Goal: Task Accomplishment & Management: Manage account settings

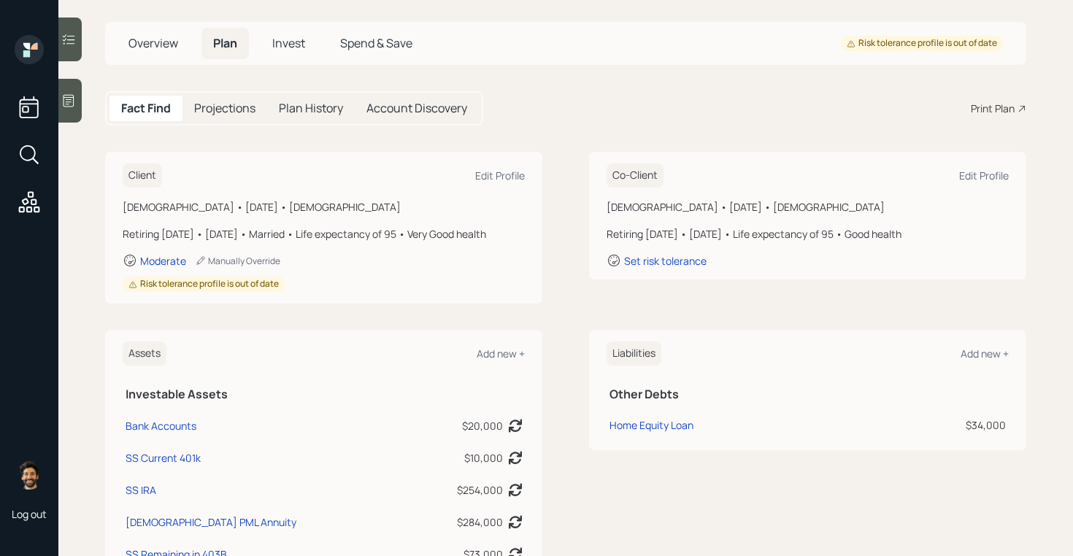
scroll to position [50, 0]
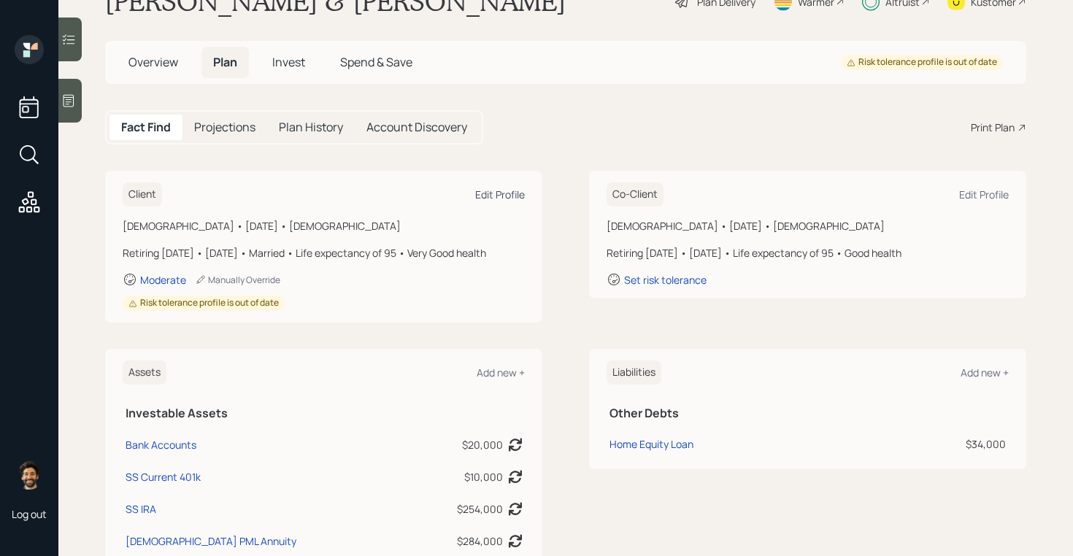
click at [486, 194] on div "Edit Profile" at bounding box center [500, 195] width 50 height 14
select select "very_good"
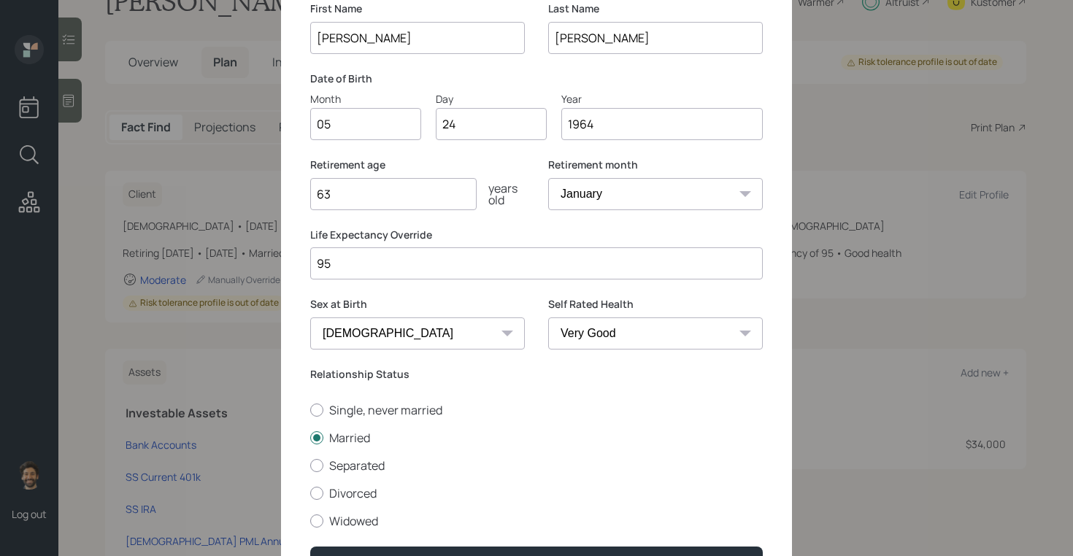
scroll to position [150, 0]
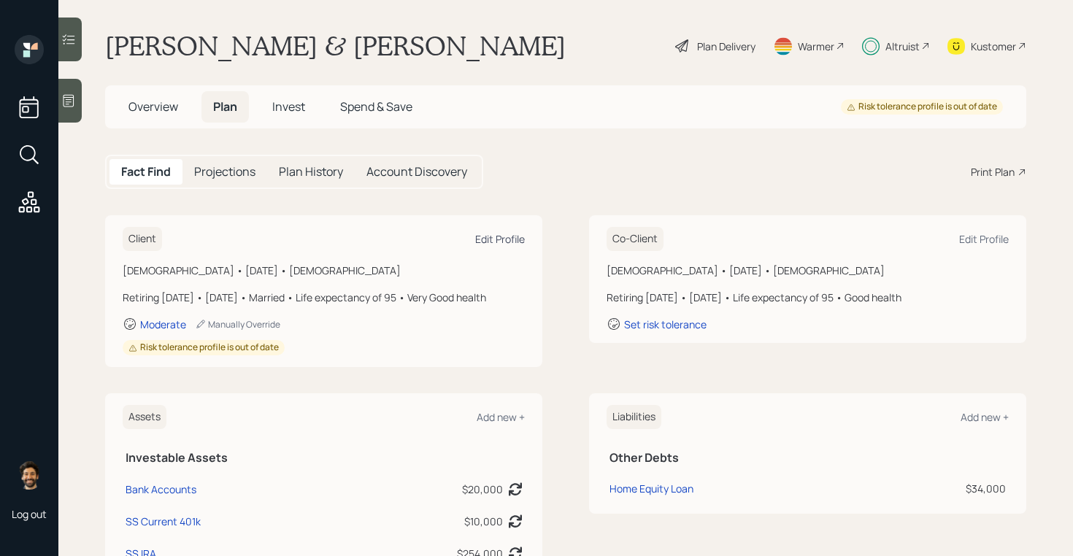
scroll to position [4, 0]
click at [500, 242] on div "Edit Profile" at bounding box center [500, 240] width 50 height 14
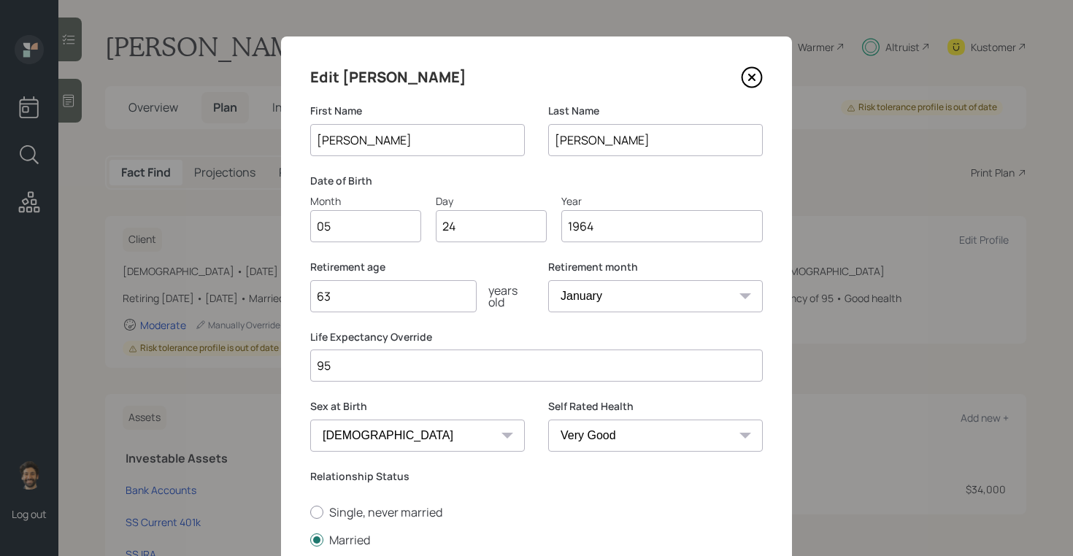
click at [581, 435] on select "Excellent Very Good Good Fair Poor" at bounding box center [655, 436] width 215 height 32
select select "good"
click at [548, 420] on select "Excellent Very Good Good Fair Poor" at bounding box center [655, 436] width 215 height 32
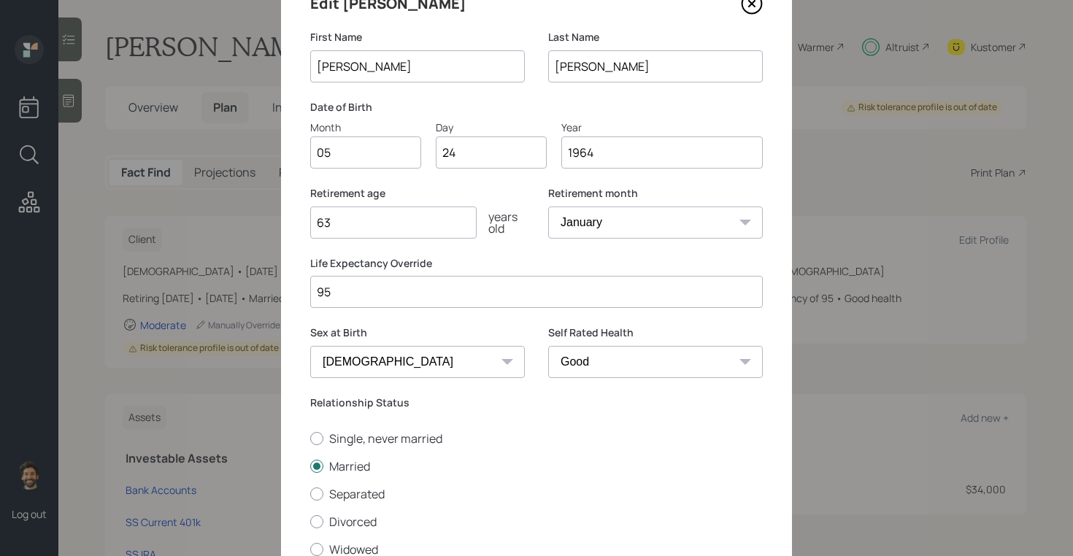
scroll to position [191, 0]
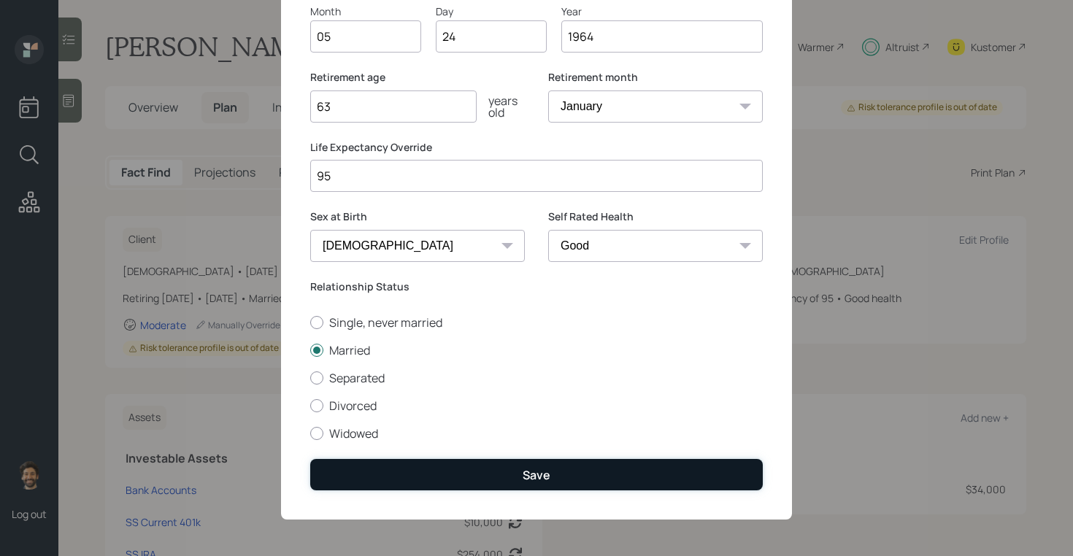
click at [655, 477] on button "Save" at bounding box center [536, 474] width 453 height 31
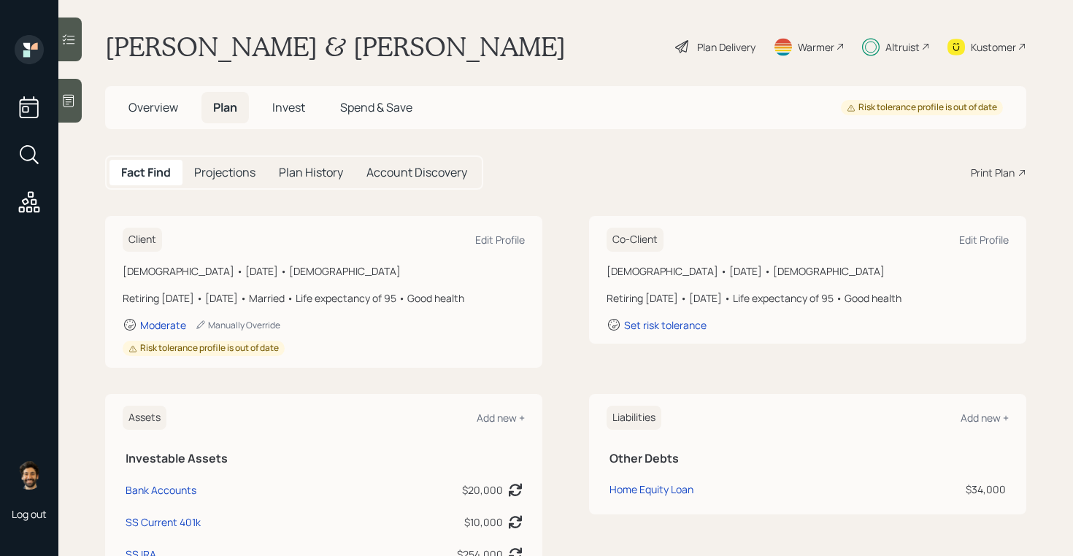
click at [970, 229] on div "Co-Client Edit Profile" at bounding box center [808, 240] width 402 height 24
click at [981, 240] on div "Edit Profile" at bounding box center [984, 240] width 50 height 14
select select "female"
select select "good"
click at [710, 53] on div "Plan Delivery" at bounding box center [726, 46] width 58 height 15
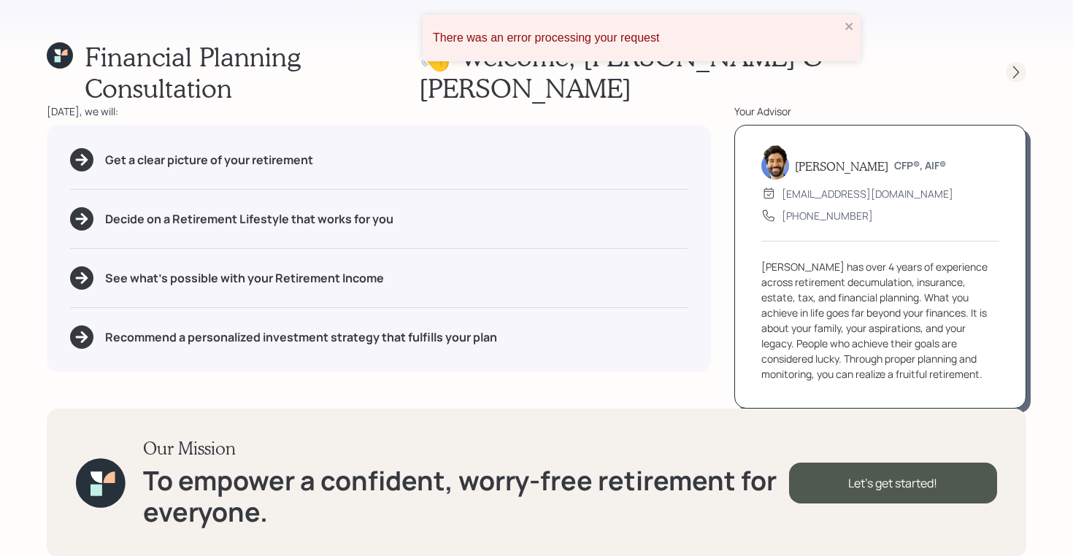
click at [1013, 65] on icon at bounding box center [1016, 72] width 15 height 15
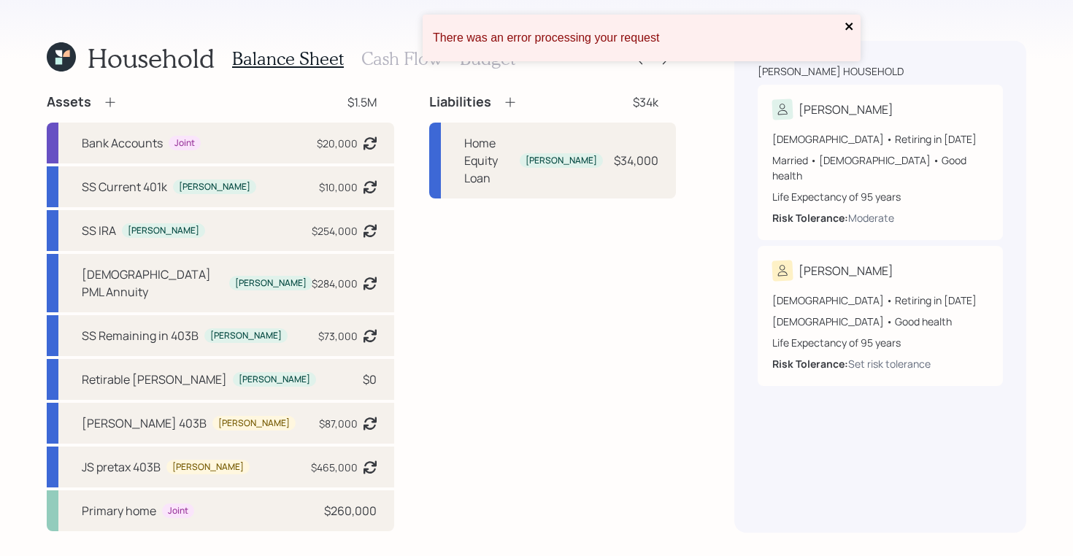
click at [847, 29] on icon "close" at bounding box center [848, 26] width 7 height 7
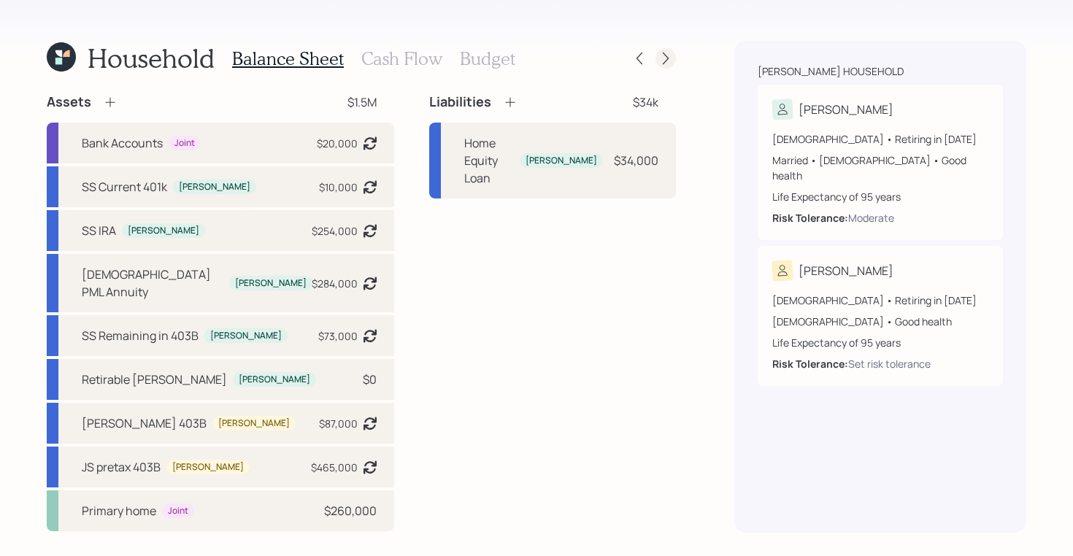
click at [661, 50] on div at bounding box center [666, 58] width 20 height 20
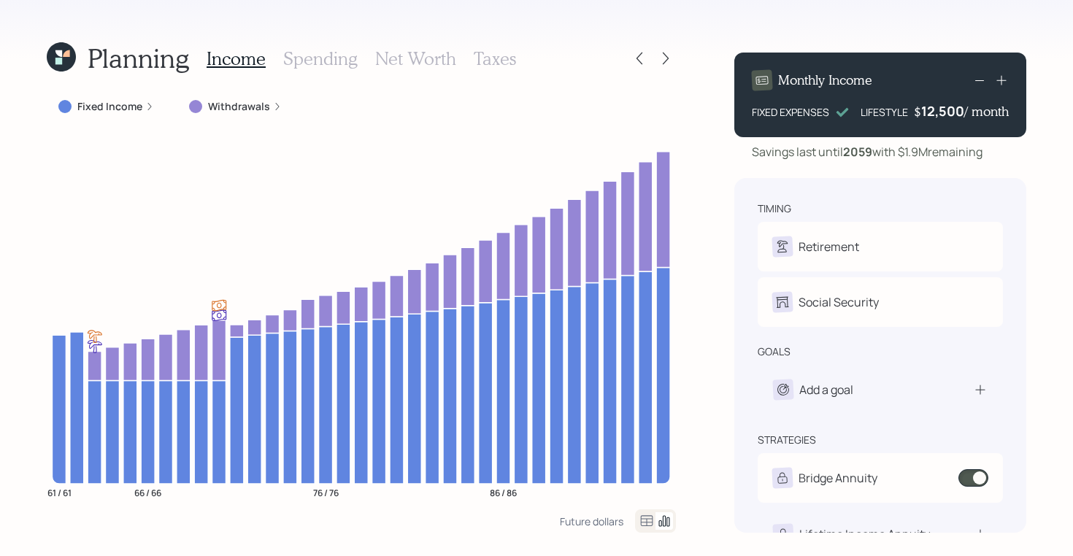
click at [647, 515] on icon at bounding box center [647, 522] width 18 height 18
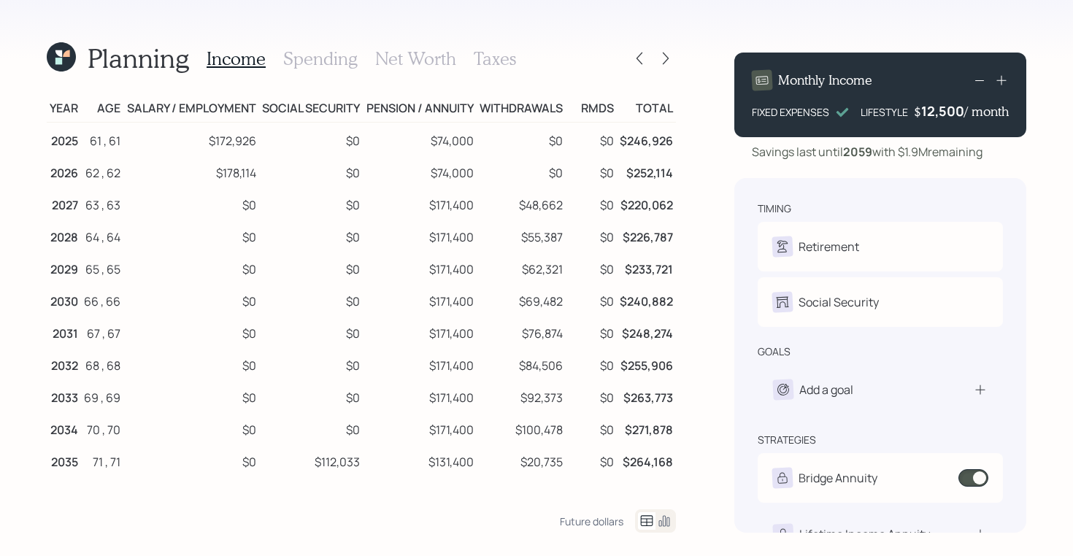
scroll to position [3, 0]
click at [664, 518] on icon at bounding box center [665, 522] width 18 height 18
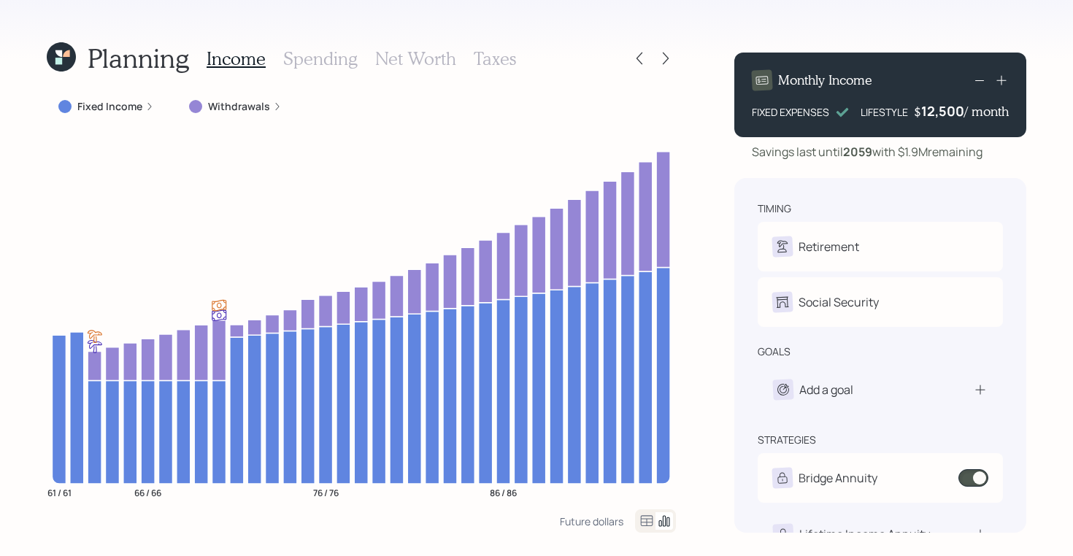
click at [66, 56] on icon at bounding box center [66, 53] width 7 height 7
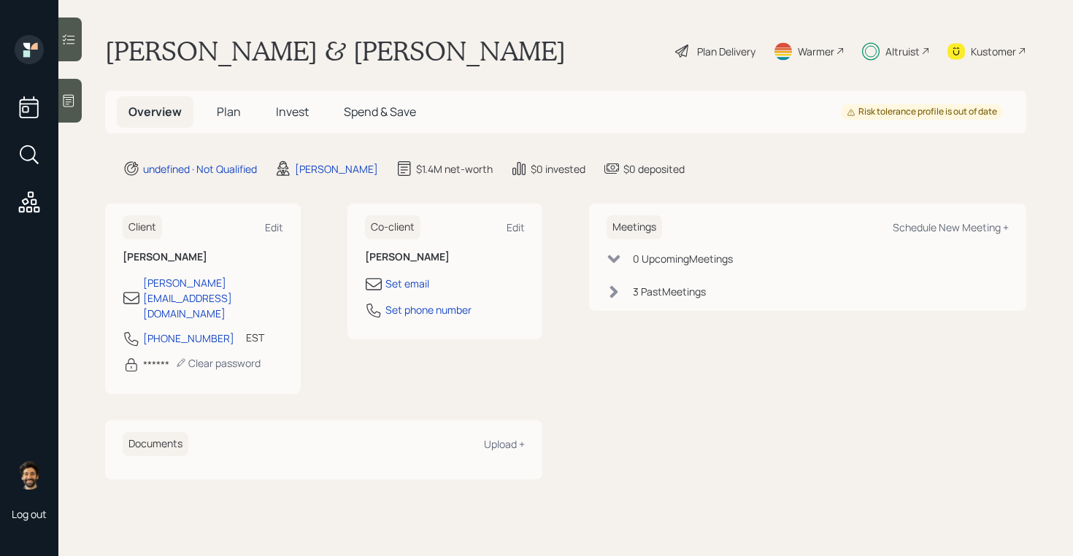
click at [221, 110] on span "Plan" at bounding box center [229, 112] width 24 height 16
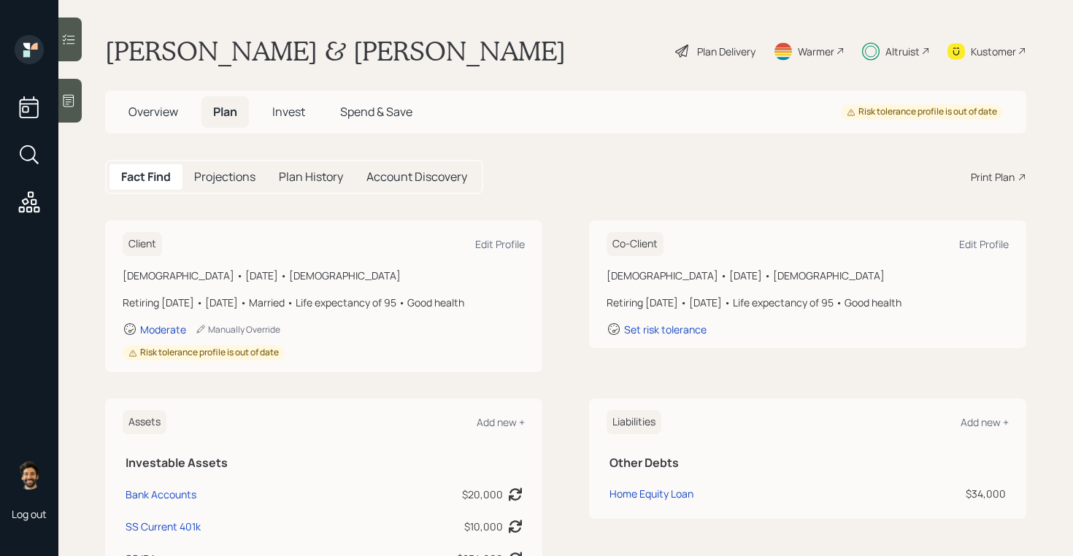
scroll to position [715, 0]
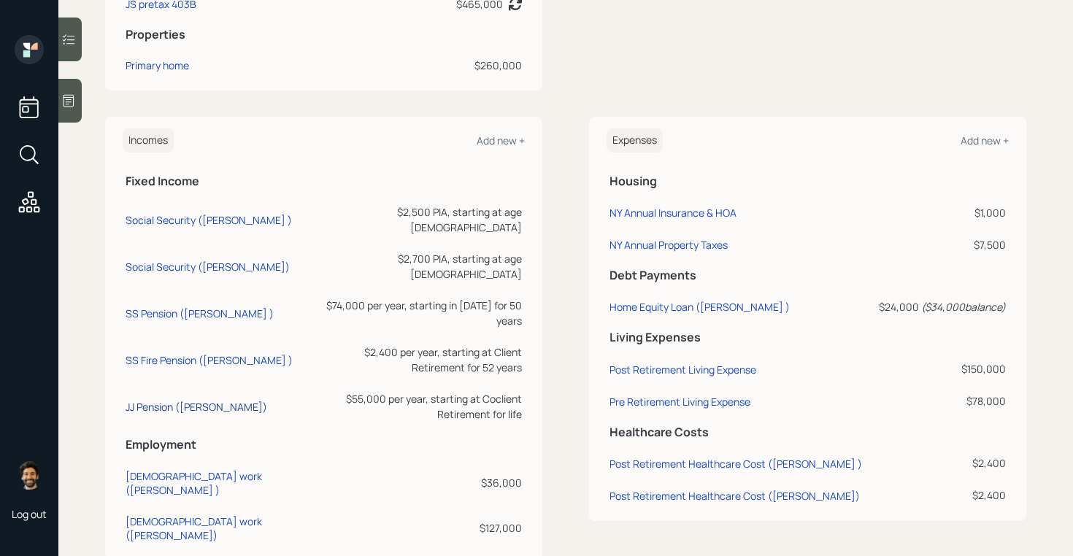
click at [176, 400] on div "JJ Pension (Jenna)" at bounding box center [197, 407] width 142 height 14
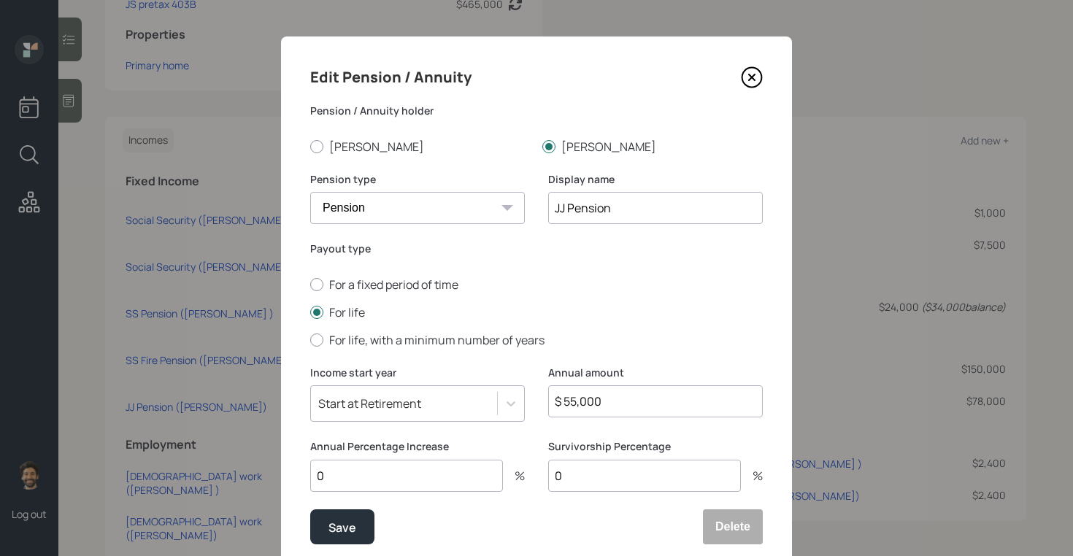
click at [603, 466] on input "0" at bounding box center [644, 476] width 193 height 32
type input "100"
click at [345, 530] on div "Save" at bounding box center [343, 528] width 28 height 20
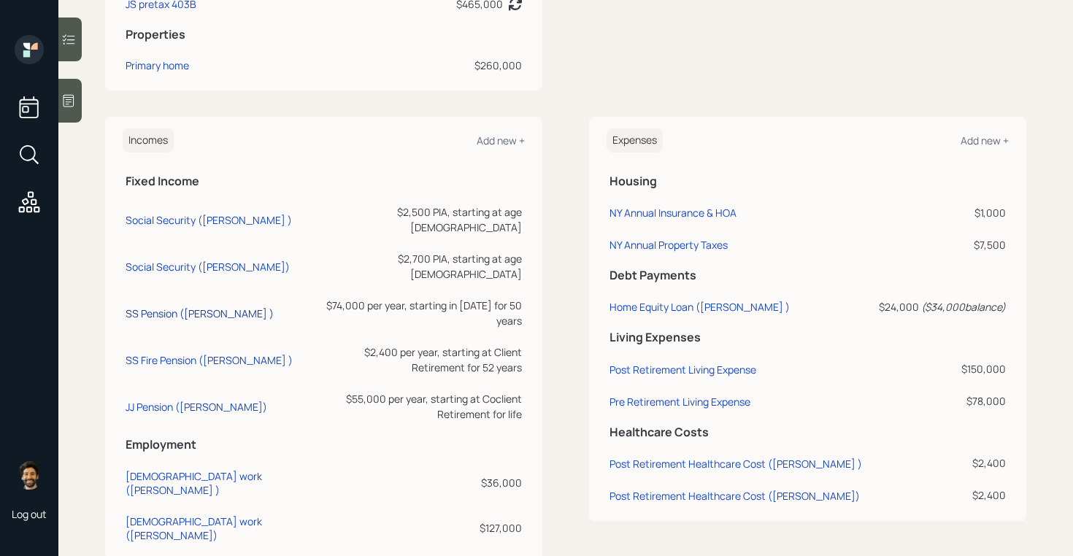
click at [159, 307] on div "SS Pension (Eric )" at bounding box center [200, 314] width 148 height 14
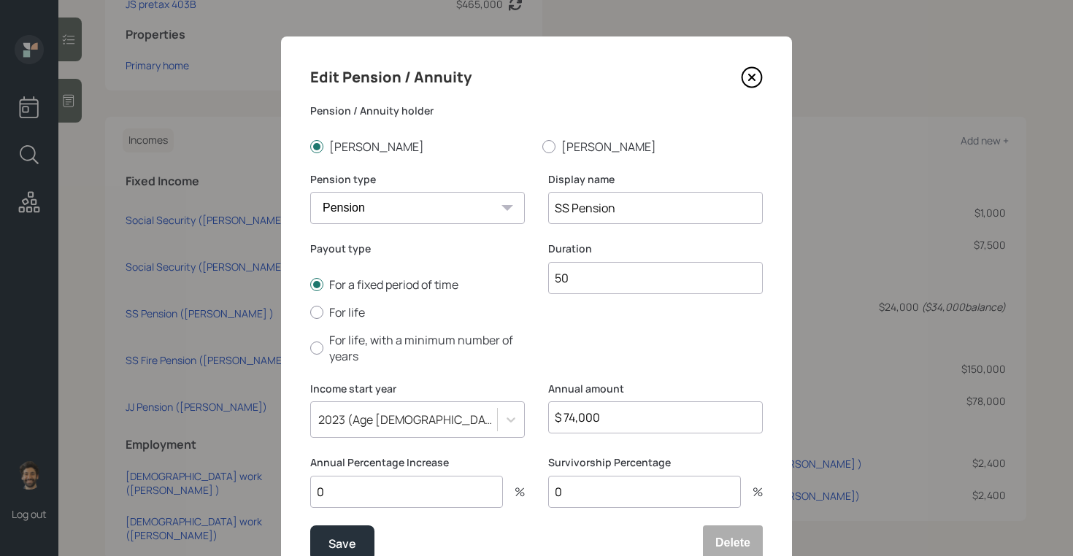
click at [617, 487] on input "0" at bounding box center [644, 492] width 193 height 32
type input "100"
click at [347, 543] on div "Save" at bounding box center [343, 544] width 28 height 20
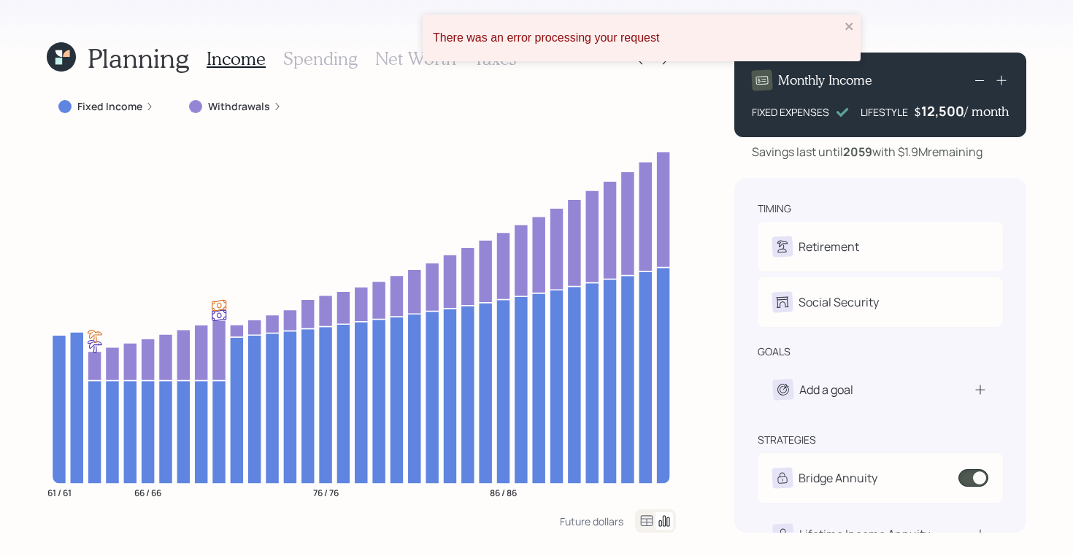
click at [57, 58] on icon at bounding box center [58, 61] width 8 height 8
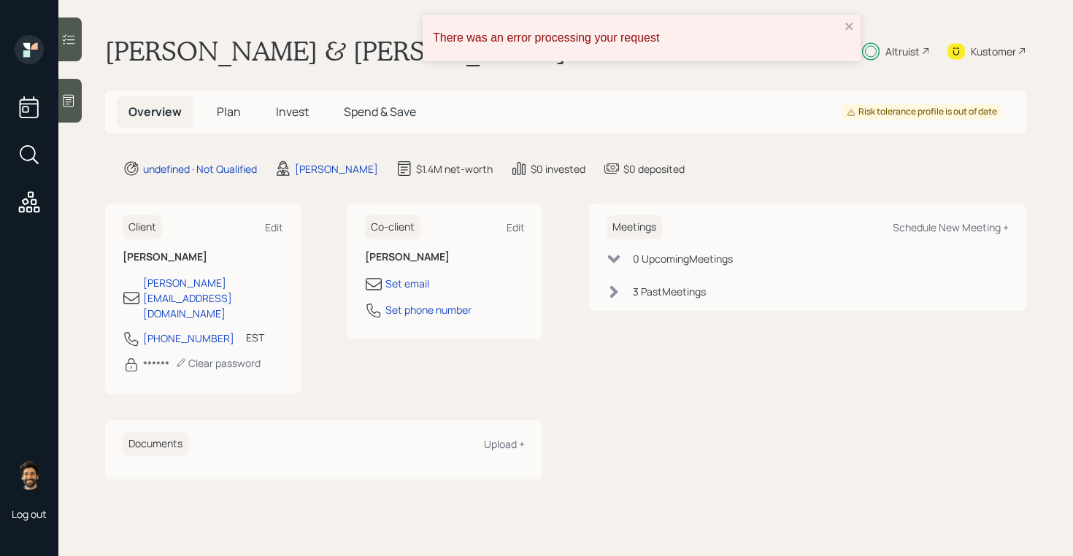
click at [221, 115] on span "Plan" at bounding box center [229, 112] width 24 height 16
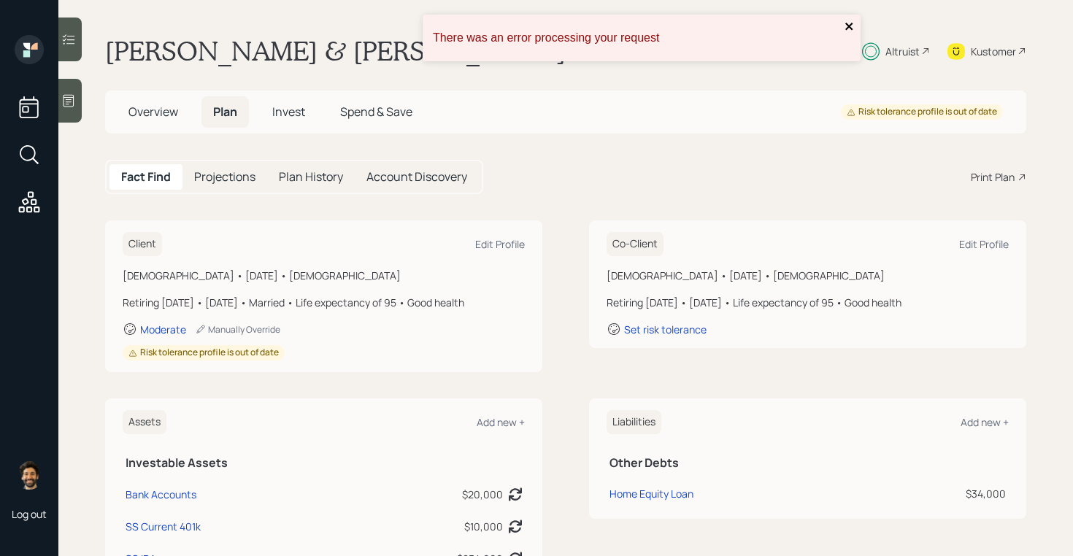
click at [854, 23] on icon "close" at bounding box center [850, 26] width 10 height 12
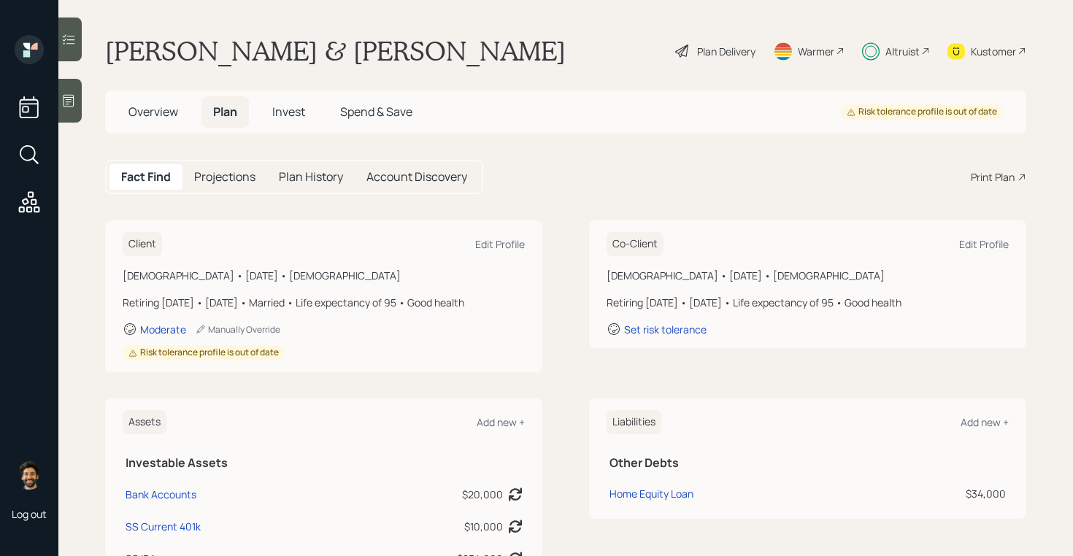
click at [735, 45] on div "Plan Delivery" at bounding box center [726, 51] width 58 height 15
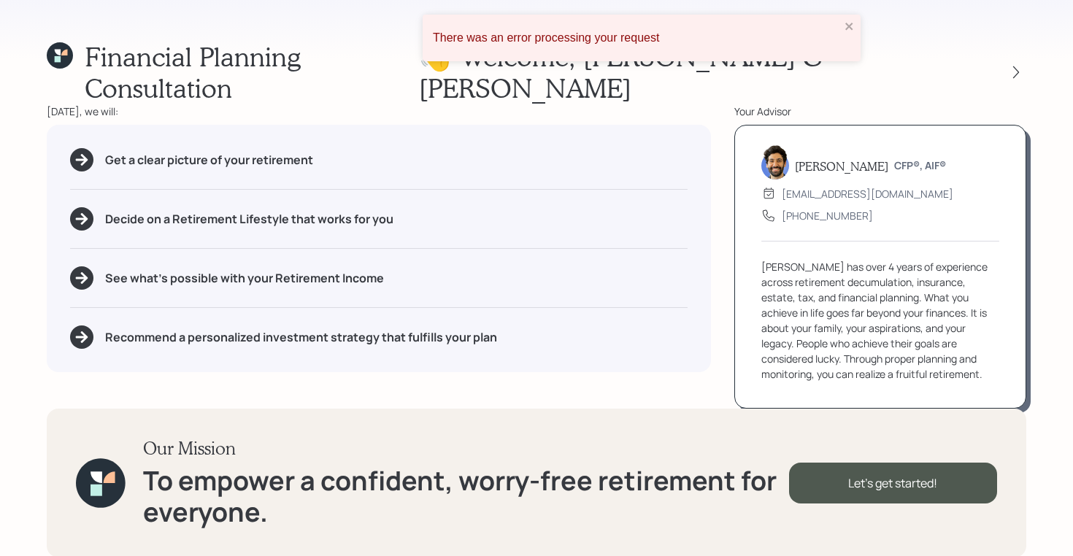
click at [1014, 37] on div "Financial Planning Consultation 👋 Welcome , Eric & Jenna Today, we will: Get a …" at bounding box center [536, 278] width 1073 height 556
click at [1019, 39] on div "Financial Planning Consultation 👋 Welcome , Eric & Jenna Today, we will: Get a …" at bounding box center [536, 278] width 1073 height 556
click at [1017, 65] on icon at bounding box center [1016, 72] width 15 height 15
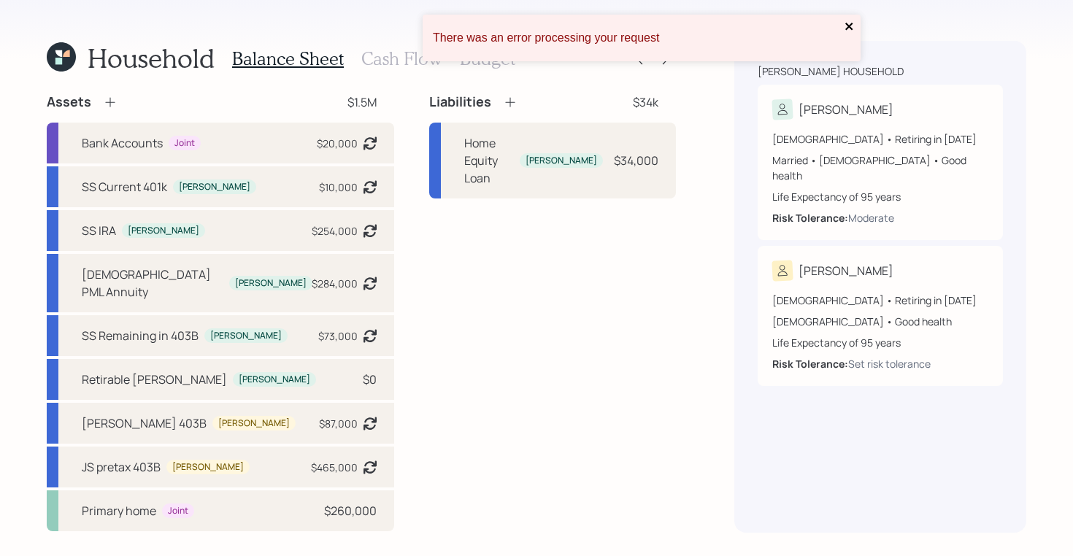
click at [852, 30] on icon "close" at bounding box center [850, 26] width 10 height 12
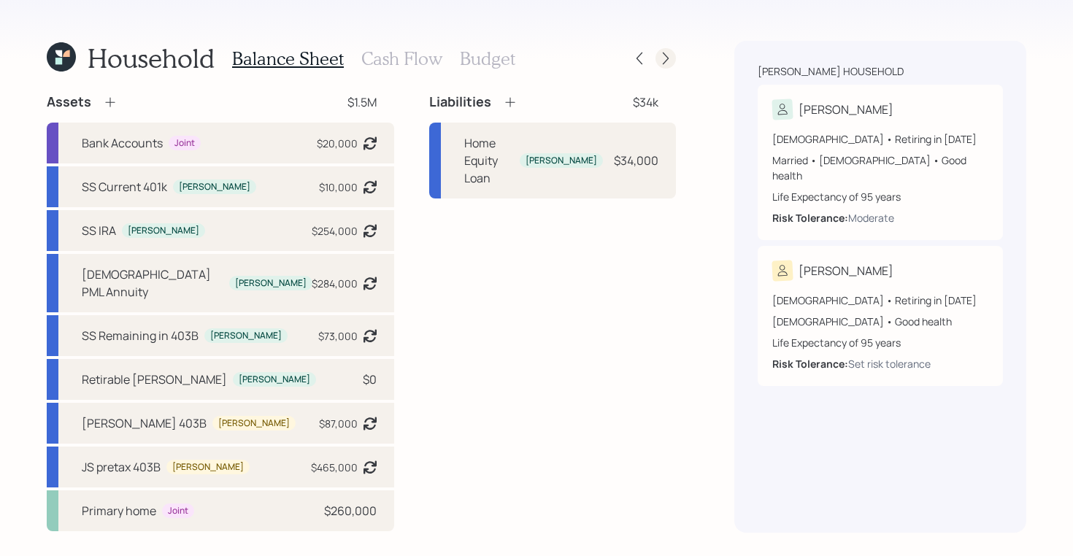
click at [661, 57] on icon at bounding box center [666, 58] width 15 height 15
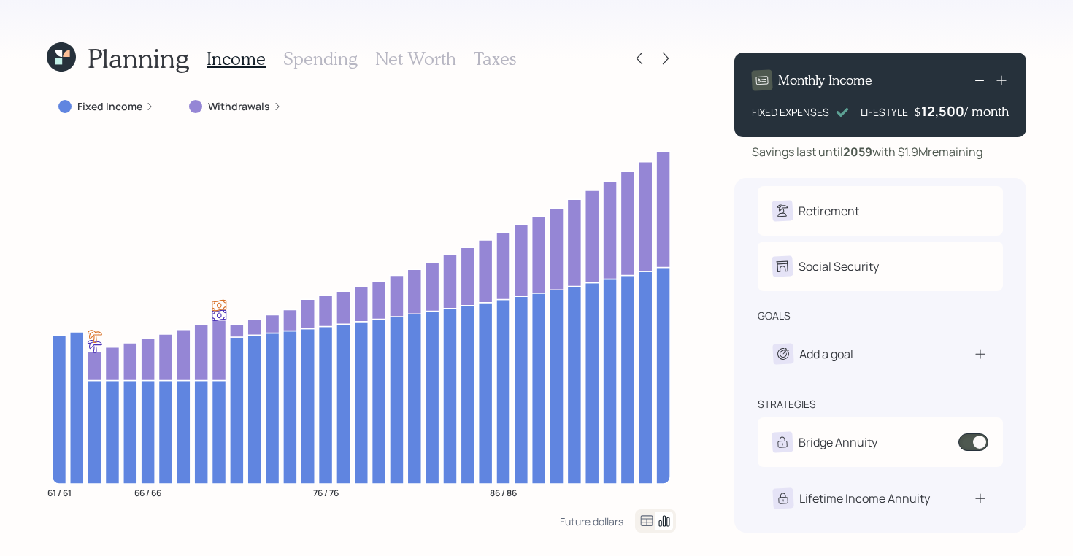
scroll to position [34, 0]
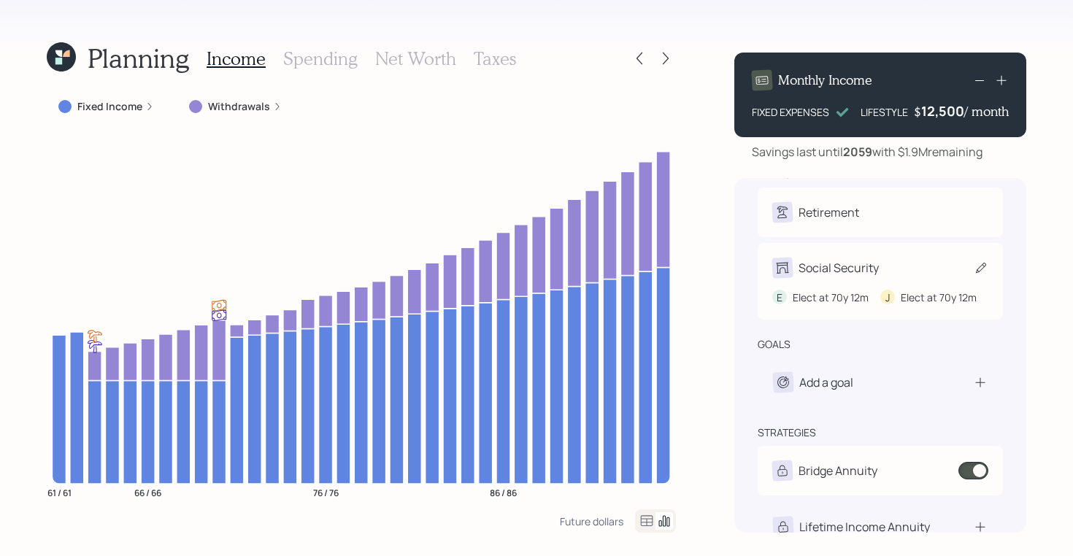
click at [824, 281] on div "E Elect at 70y 12m J Elect at 70y 12m" at bounding box center [880, 291] width 216 height 27
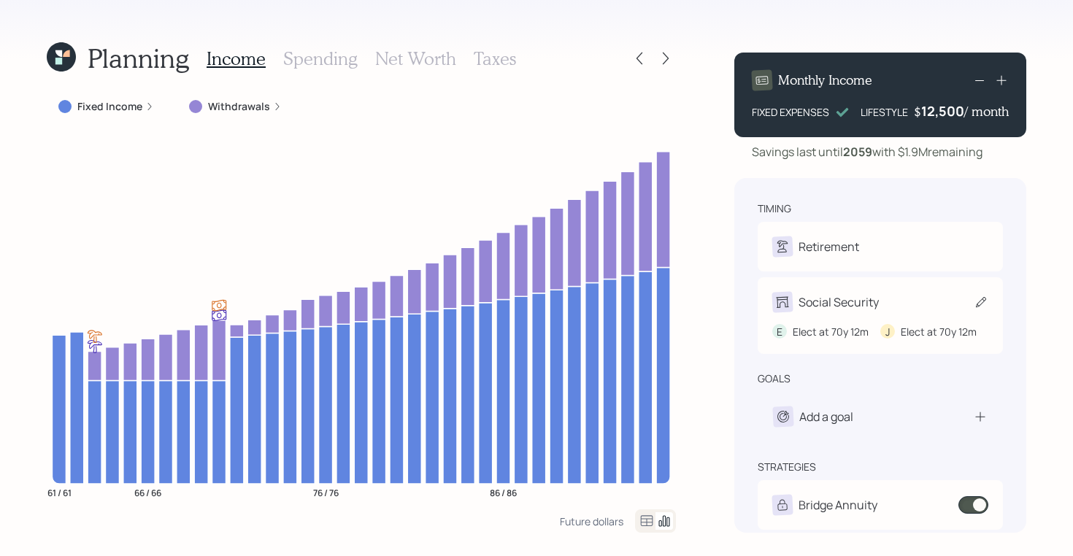
select select "12"
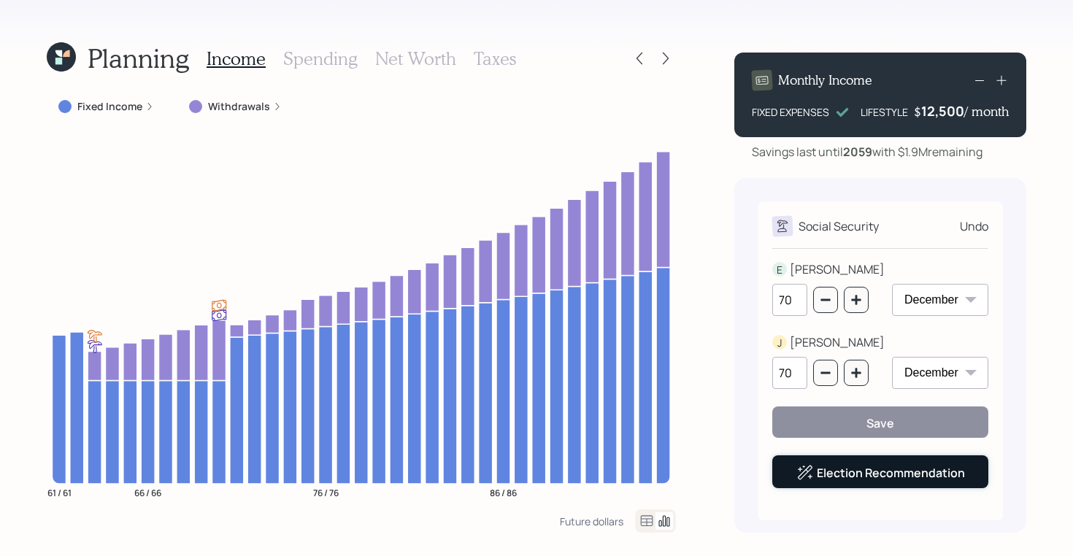
click at [860, 480] on link "Election Recommendation" at bounding box center [891, 473] width 148 height 16
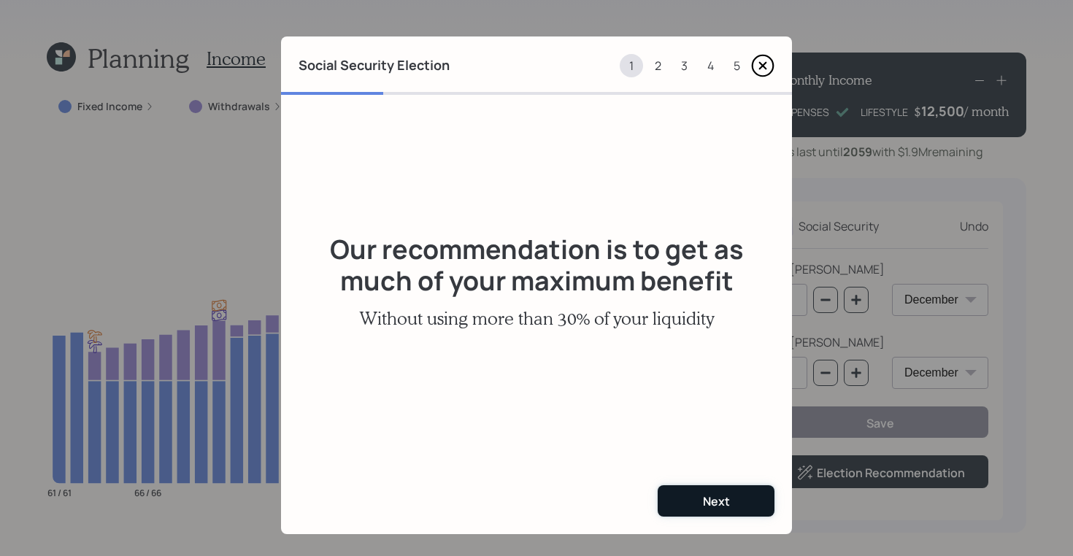
click at [687, 510] on button "Next" at bounding box center [716, 501] width 117 height 31
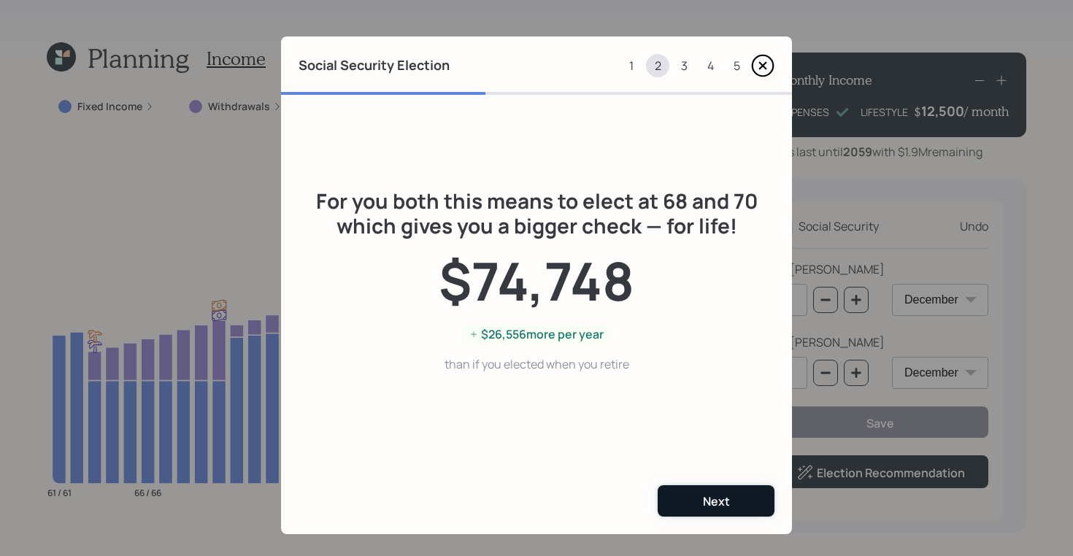
click at [689, 491] on button "Next" at bounding box center [716, 501] width 117 height 31
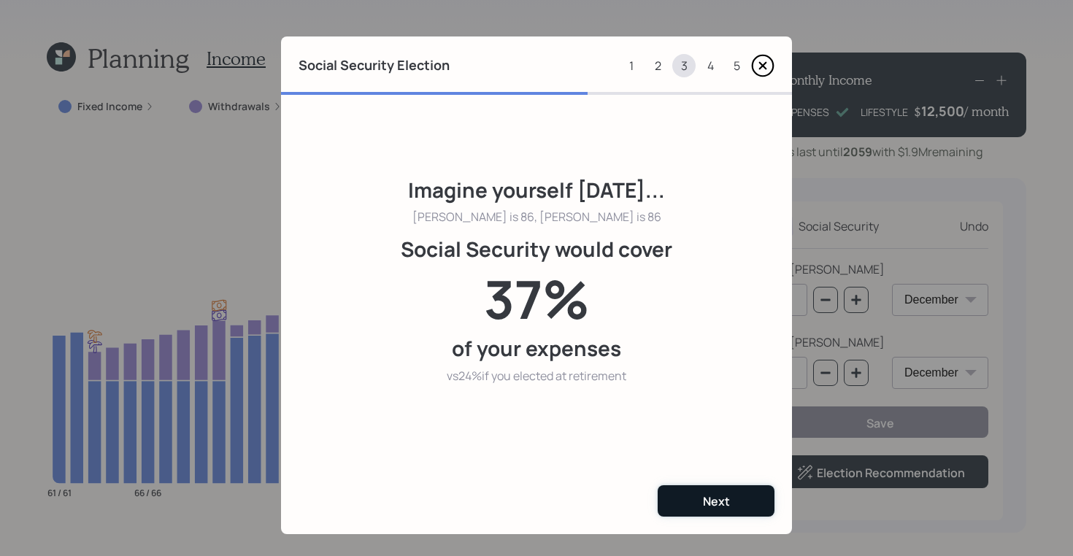
click at [689, 491] on button "Next" at bounding box center [716, 501] width 117 height 31
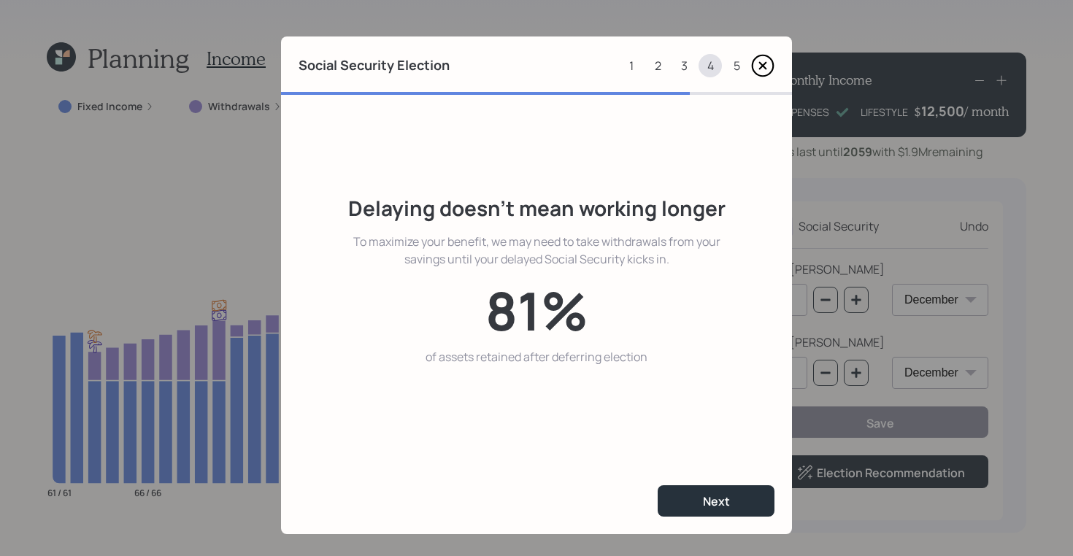
click at [762, 51] on div "Social Security Election 1 2 3 4 5" at bounding box center [536, 66] width 511 height 58
click at [762, 69] on icon at bounding box center [762, 65] width 23 height 23
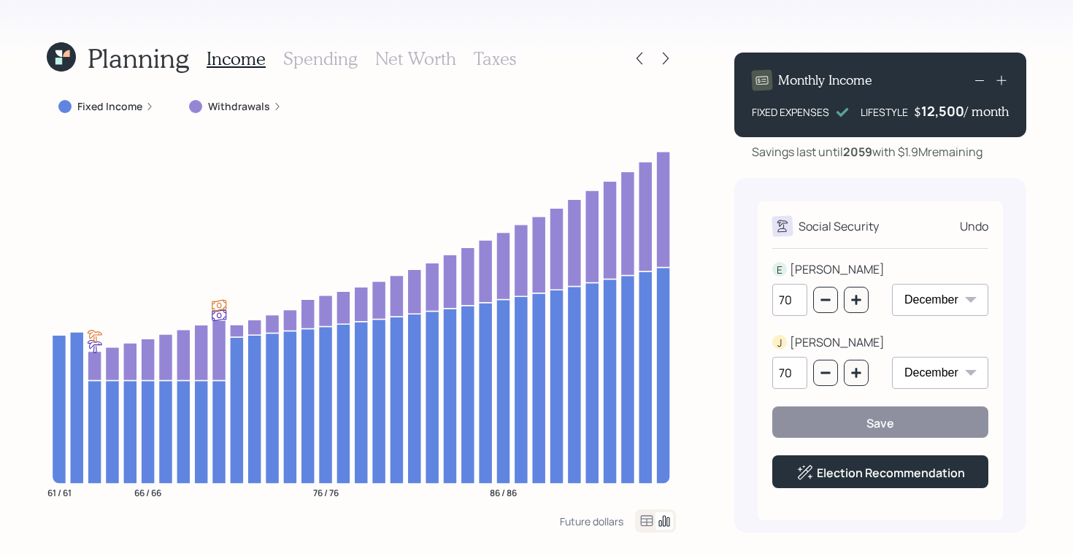
click at [69, 61] on icon at bounding box center [61, 56] width 29 height 29
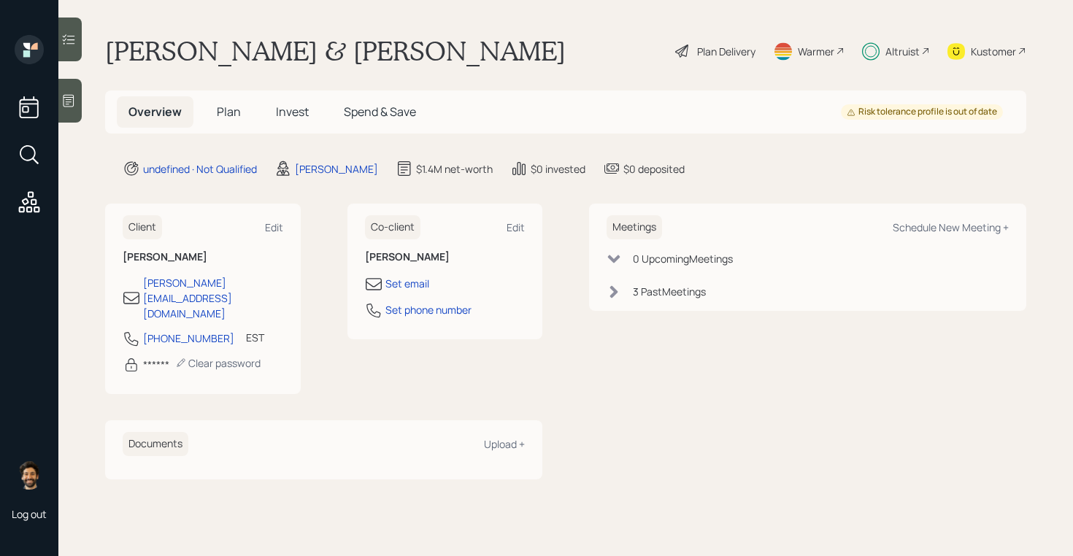
click at [233, 96] on h5 "Plan" at bounding box center [228, 111] width 47 height 31
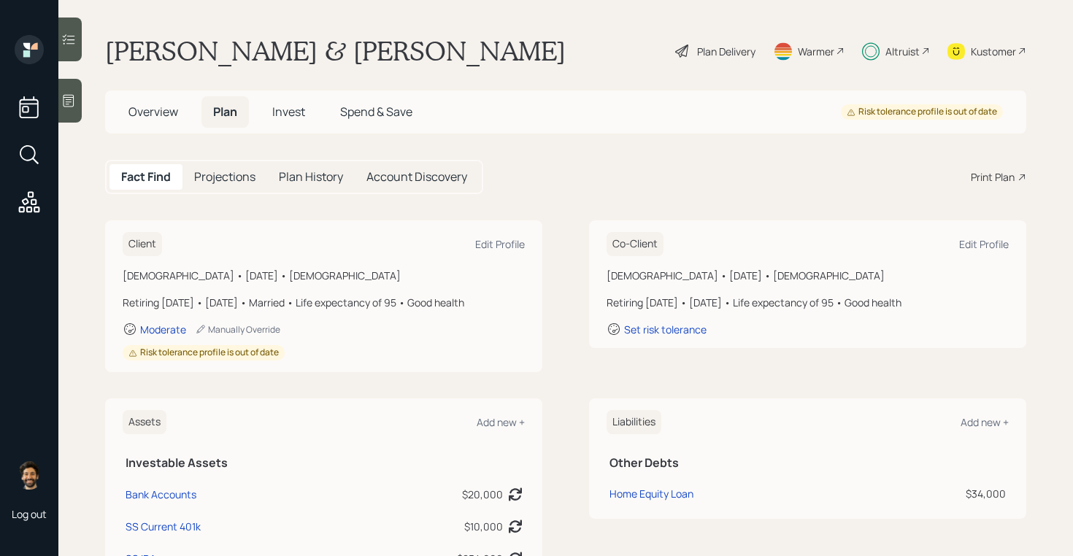
click at [723, 44] on div "Plan Delivery" at bounding box center [726, 51] width 58 height 15
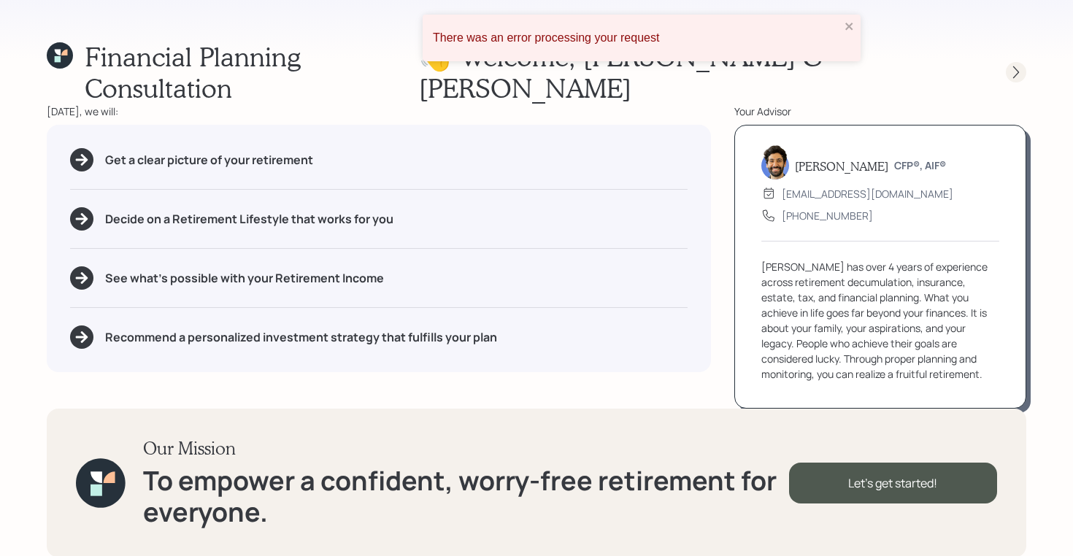
click at [1011, 65] on icon at bounding box center [1016, 72] width 15 height 15
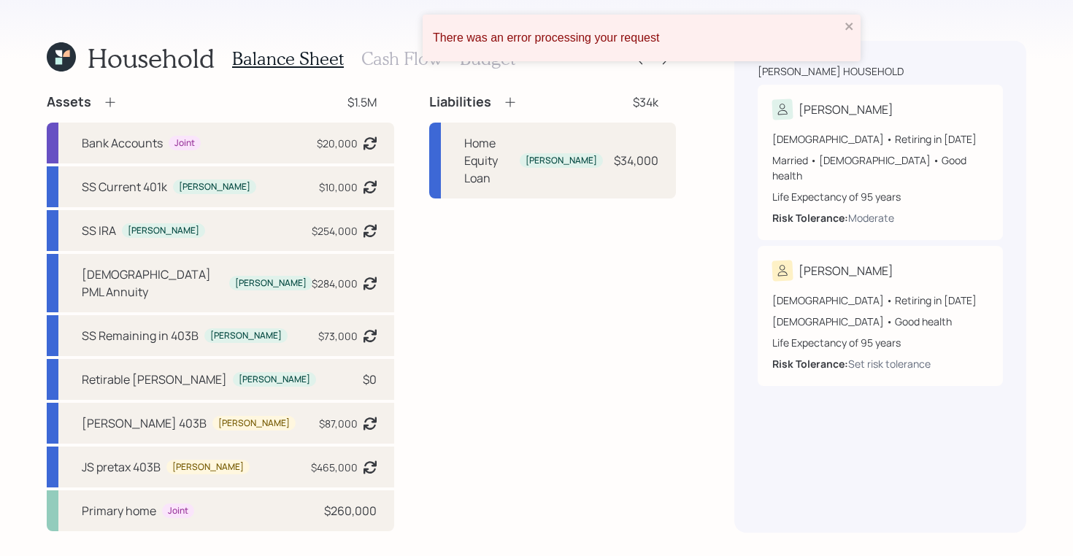
click at [843, 26] on div "There was an error processing your request" at bounding box center [642, 38] width 438 height 47
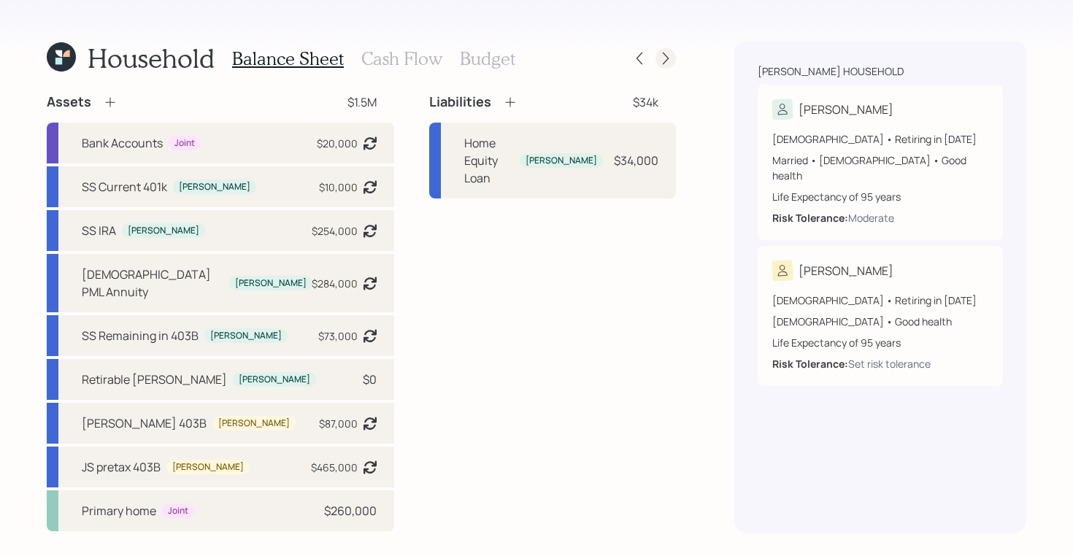
click at [673, 61] on div at bounding box center [666, 58] width 20 height 20
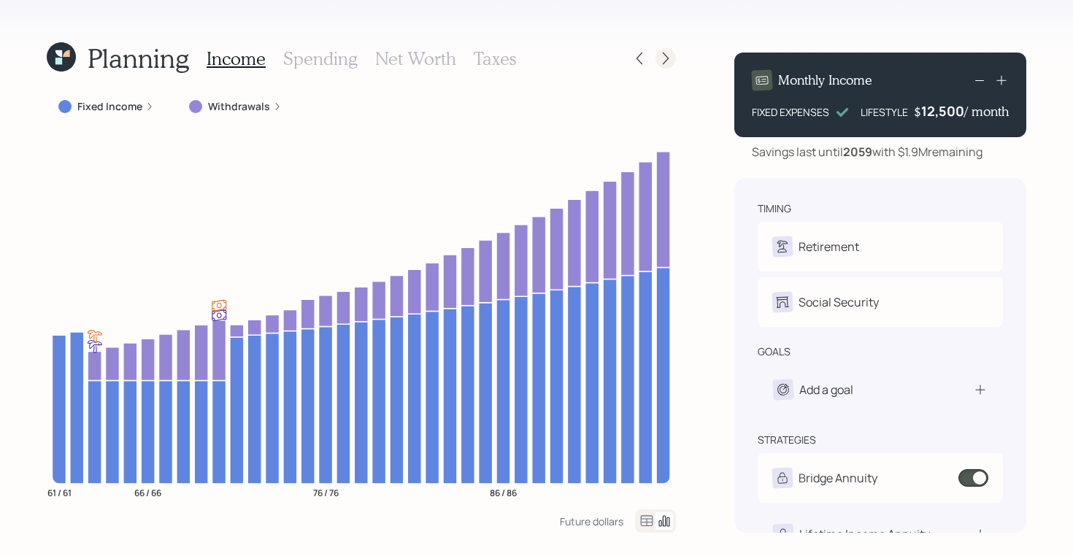
click at [669, 56] on icon at bounding box center [666, 58] width 15 height 15
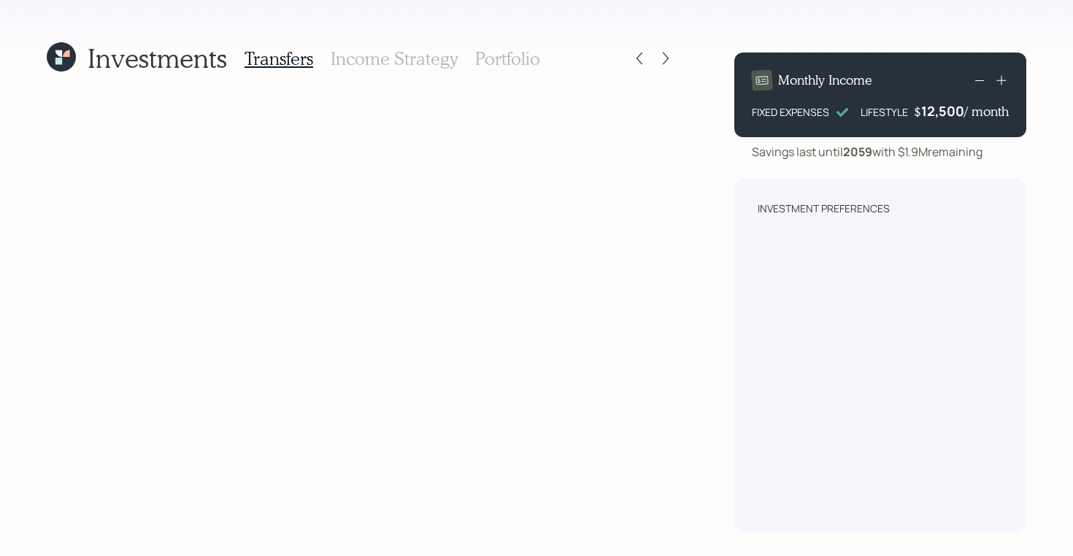
click at [420, 68] on h3 "Income Strategy" at bounding box center [394, 58] width 127 height 21
click at [491, 64] on h3 "Portfolio" at bounding box center [507, 58] width 65 height 21
click at [264, 53] on h3 "Transfers" at bounding box center [279, 58] width 69 height 21
click at [640, 63] on icon at bounding box center [639, 58] width 15 height 15
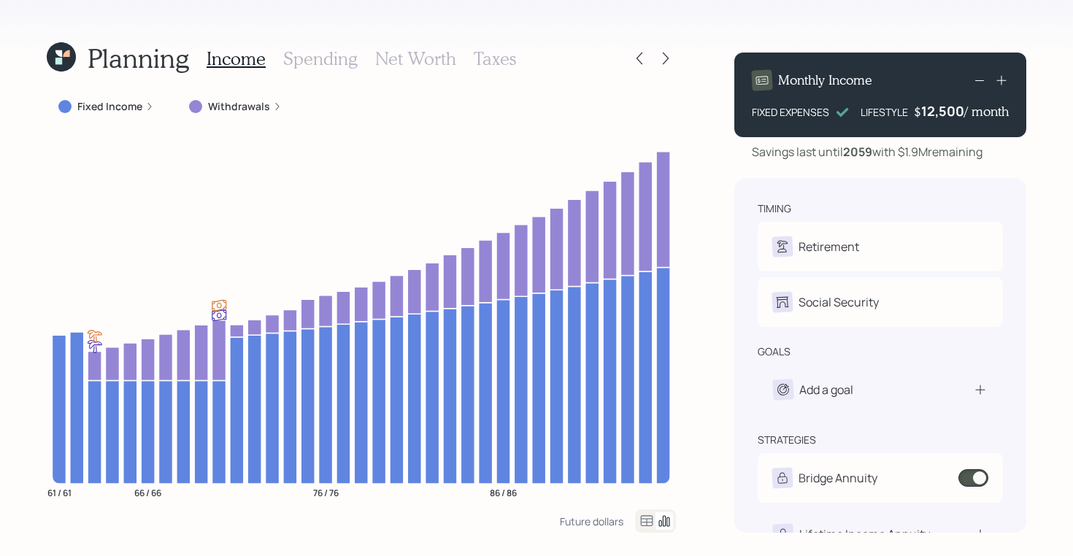
click at [423, 58] on h3 "Net Worth" at bounding box center [415, 58] width 81 height 21
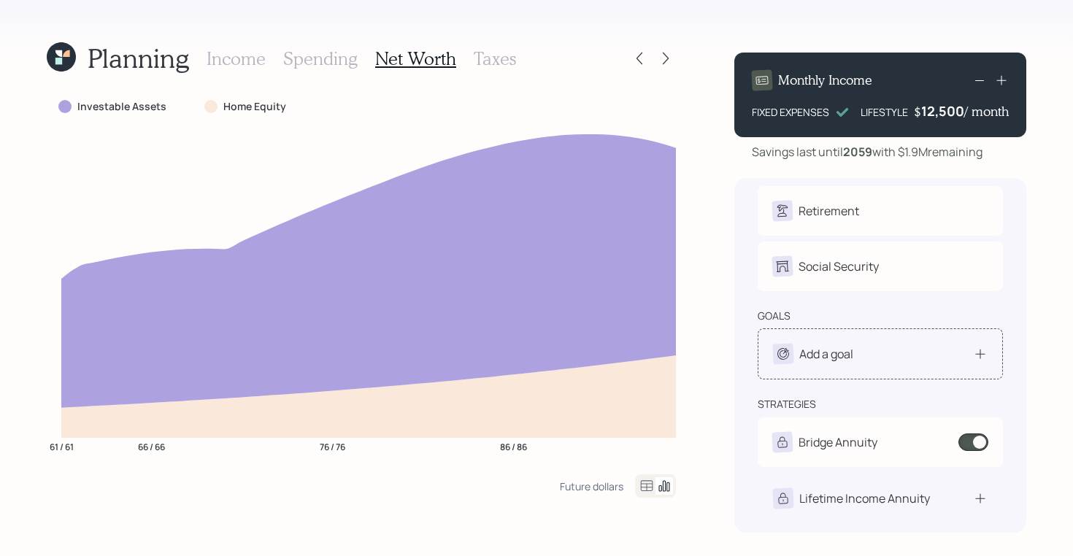
scroll to position [36, 0]
click at [810, 356] on div "Add a goal" at bounding box center [826, 354] width 54 height 18
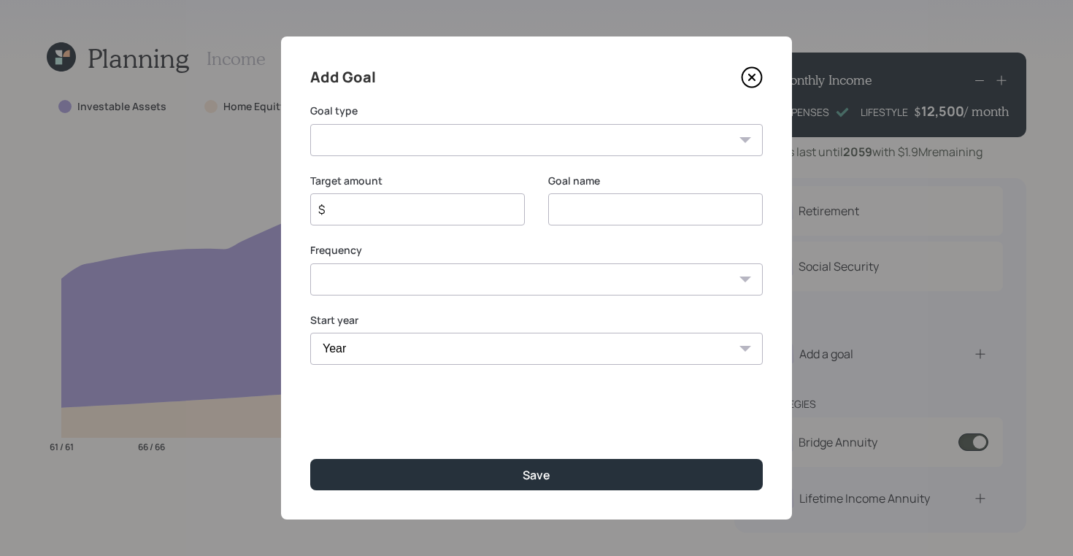
click at [751, 77] on icon at bounding box center [752, 77] width 6 height 6
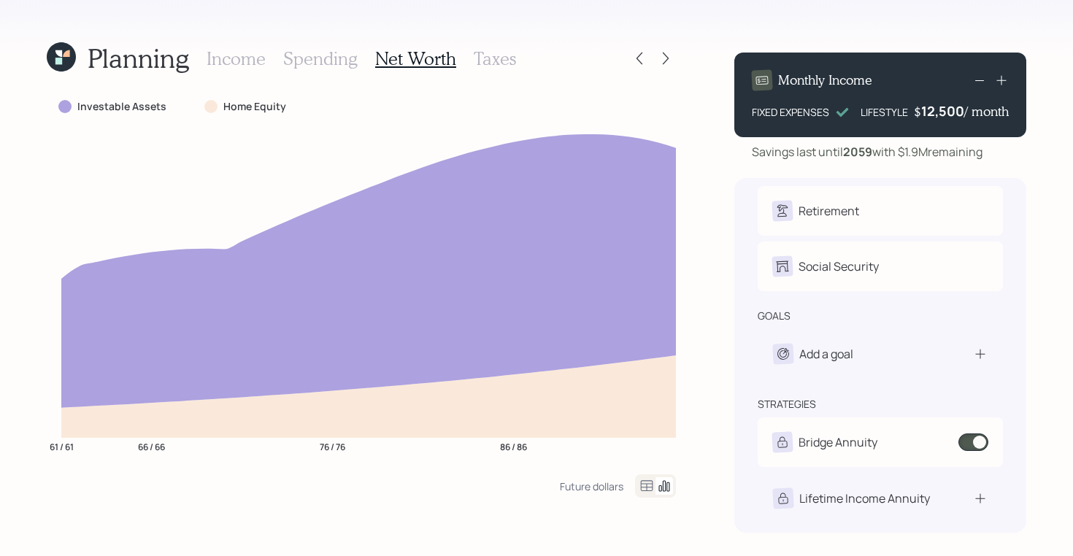
click at [321, 60] on h3 "Spending" at bounding box center [320, 58] width 74 height 21
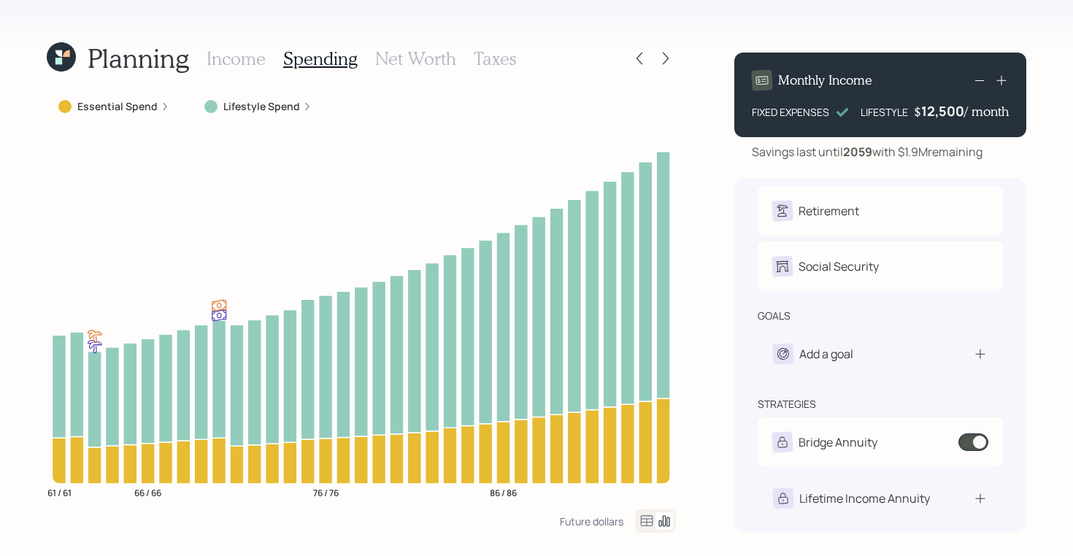
click at [241, 57] on h3 "Income" at bounding box center [236, 58] width 59 height 21
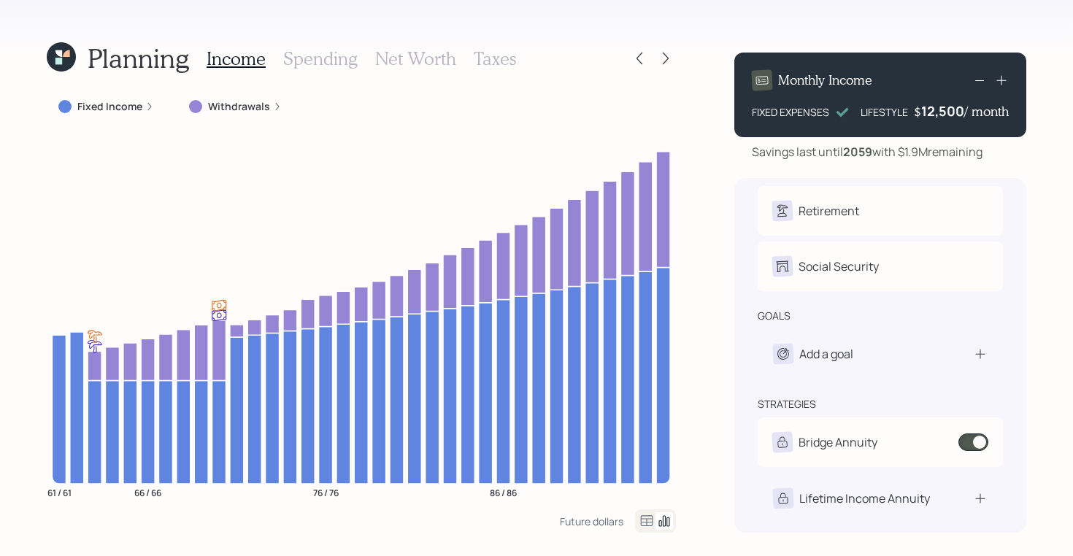
click at [323, 66] on h3 "Spending" at bounding box center [320, 58] width 74 height 21
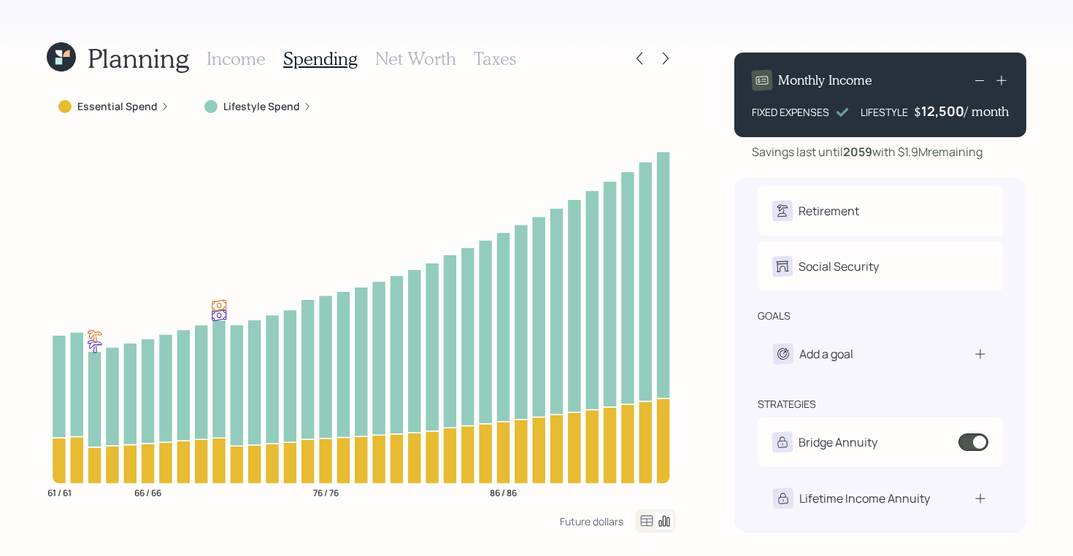
click at [404, 64] on h3 "Net Worth" at bounding box center [415, 58] width 81 height 21
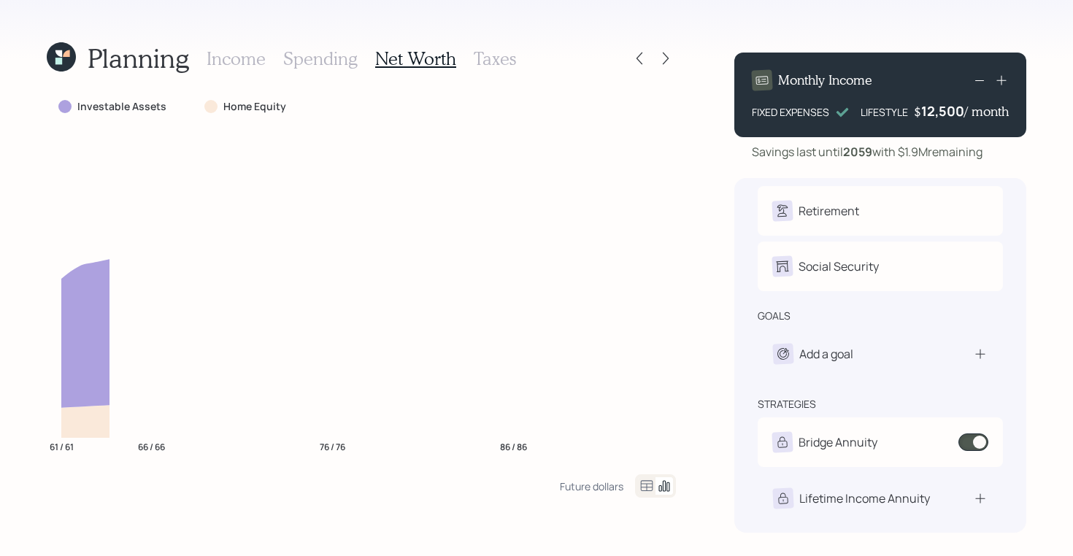
click at [487, 58] on h3 "Taxes" at bounding box center [495, 58] width 42 height 21
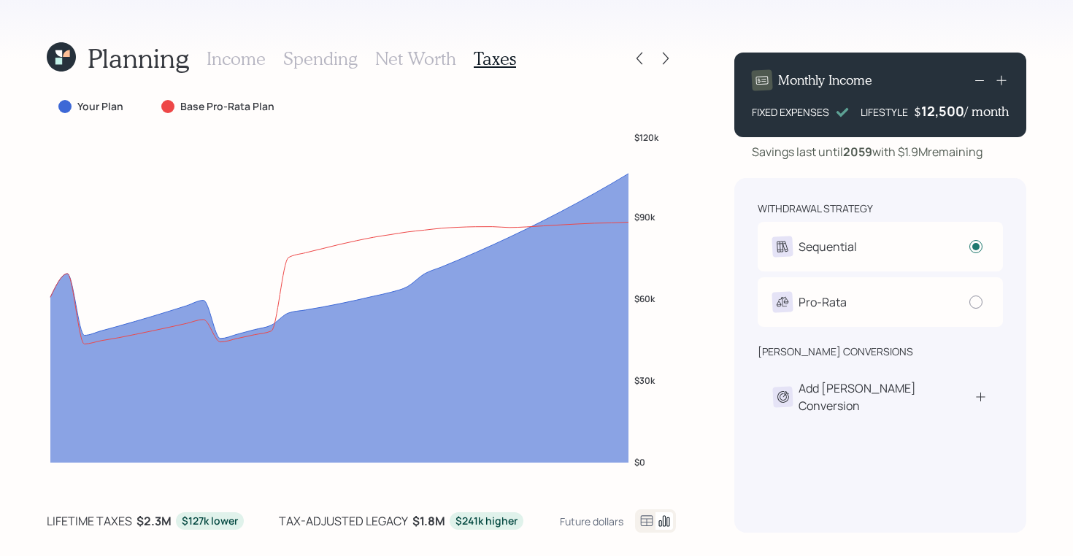
click at [55, 58] on icon at bounding box center [58, 61] width 7 height 7
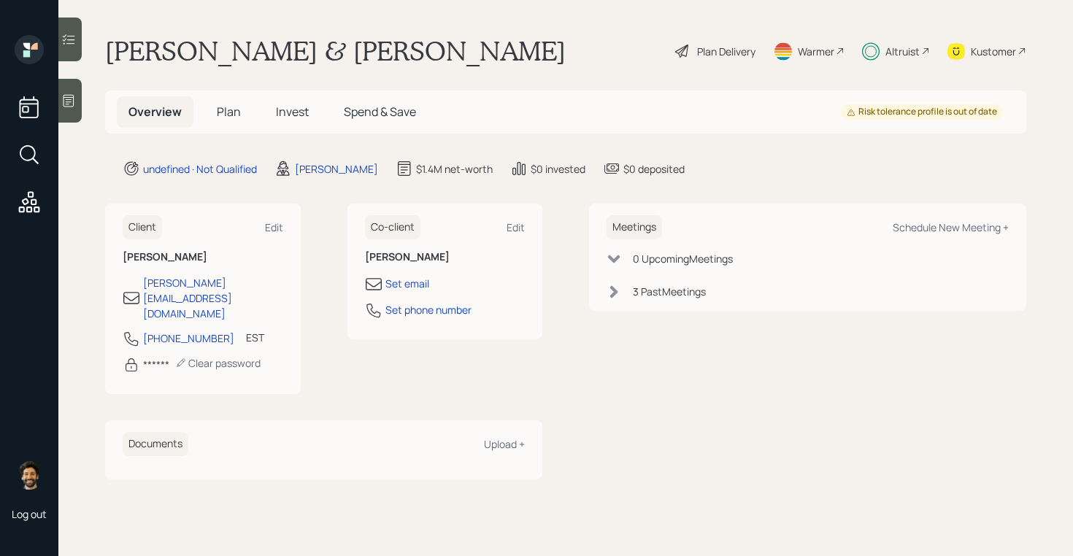
click at [231, 115] on span "Plan" at bounding box center [229, 112] width 24 height 16
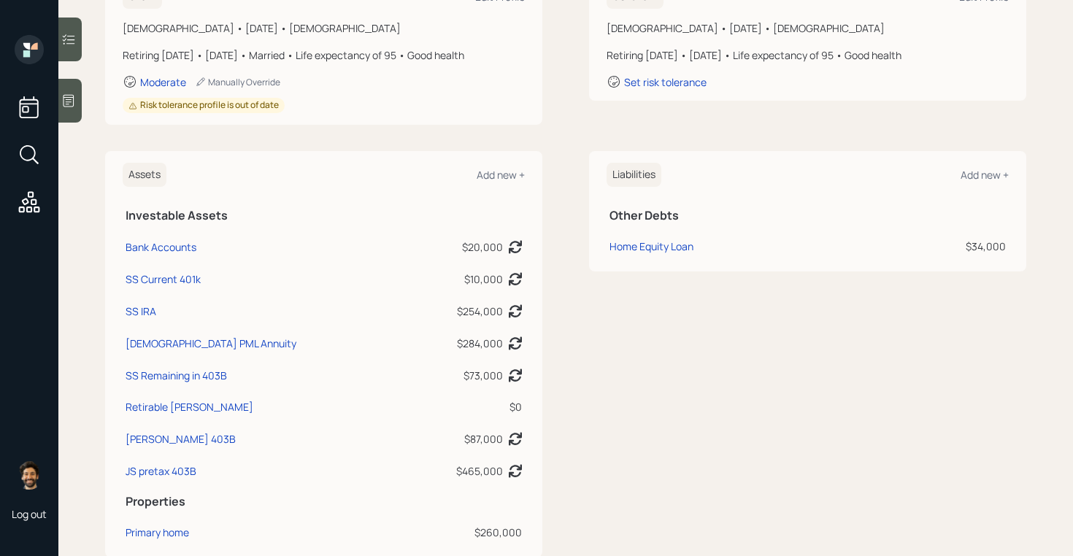
scroll to position [239, 0]
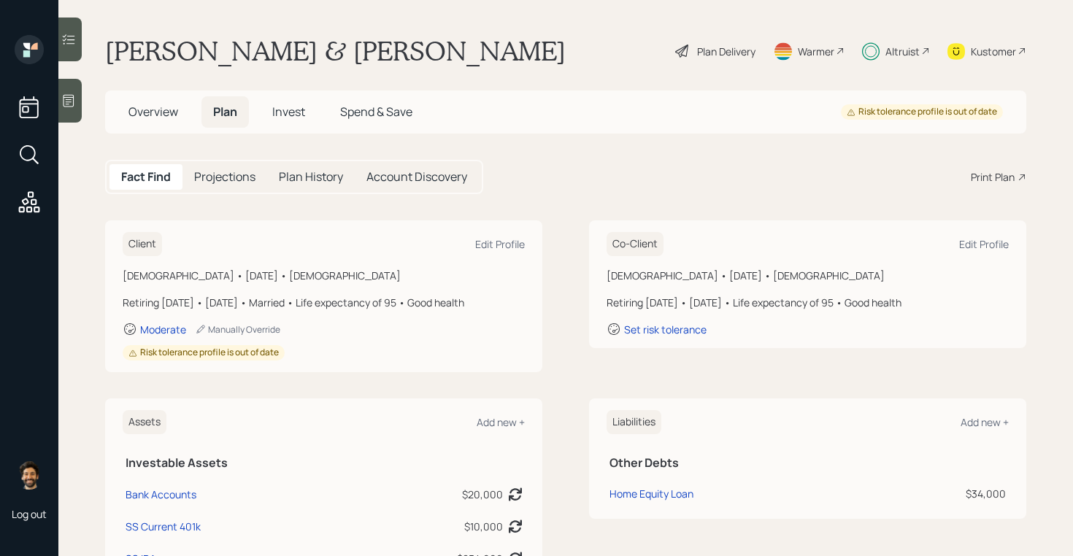
click at [744, 42] on div "Plan Delivery" at bounding box center [715, 51] width 83 height 32
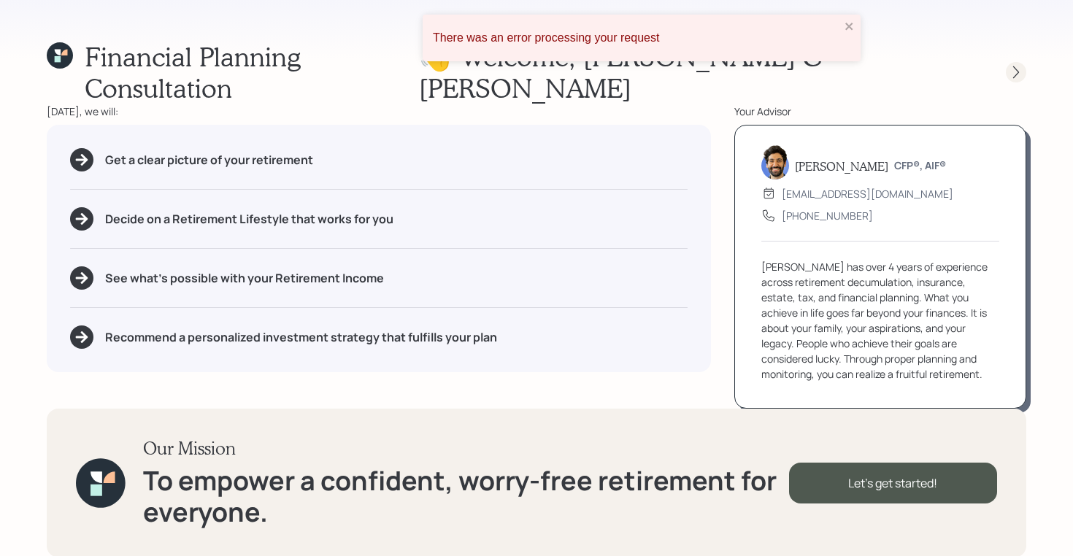
click at [1015, 65] on icon at bounding box center [1016, 72] width 15 height 15
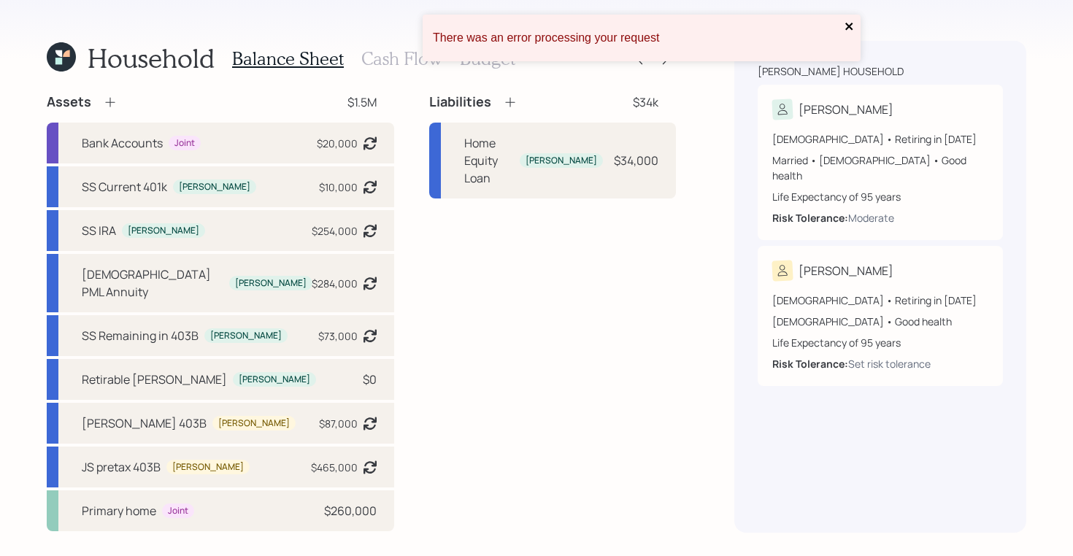
click at [851, 29] on icon "close" at bounding box center [850, 26] width 10 height 12
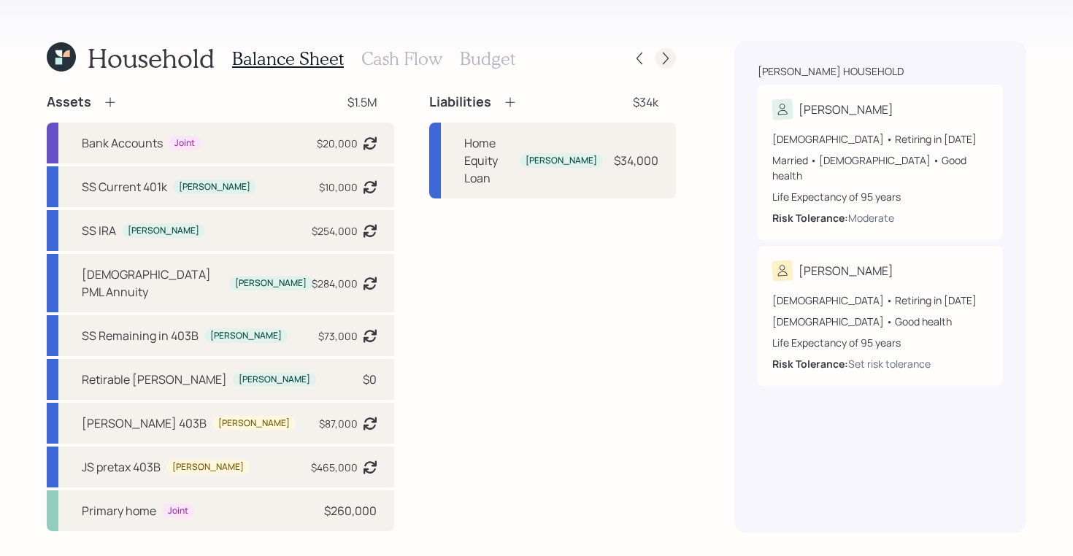
click at [669, 55] on icon at bounding box center [666, 58] width 15 height 15
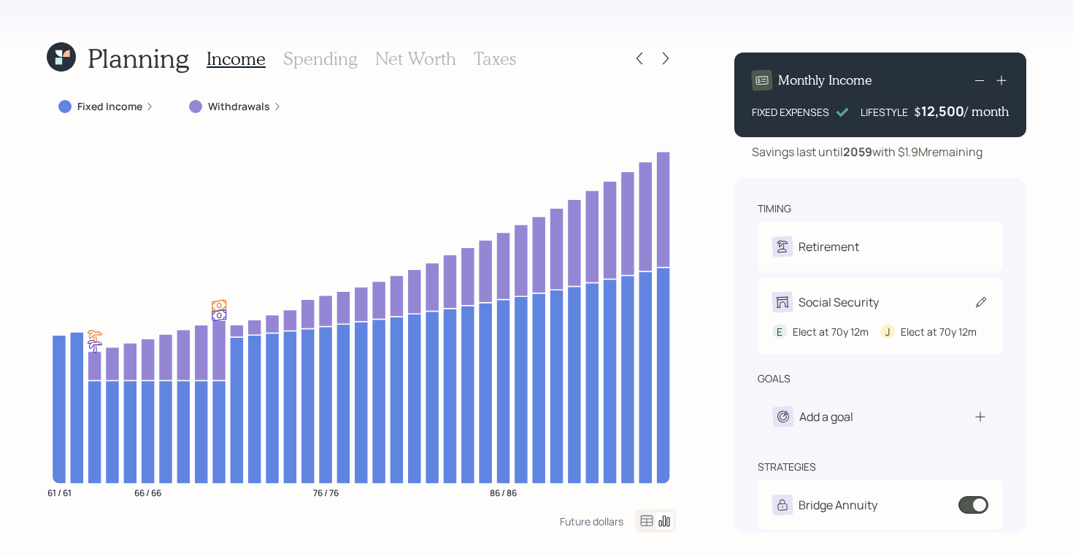
click at [809, 315] on div "E Elect at 70y 12m J Elect at 70y 12m" at bounding box center [880, 325] width 216 height 27
select select "12"
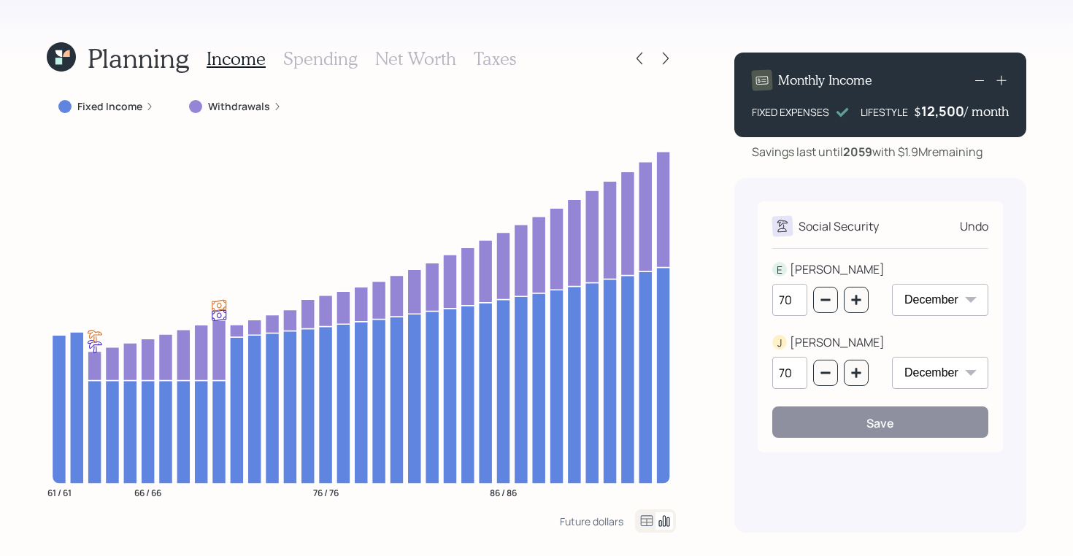
click at [908, 488] on div "Social Security Undo E ERIC 70 January February March April May June July Augus…" at bounding box center [880, 355] width 292 height 355
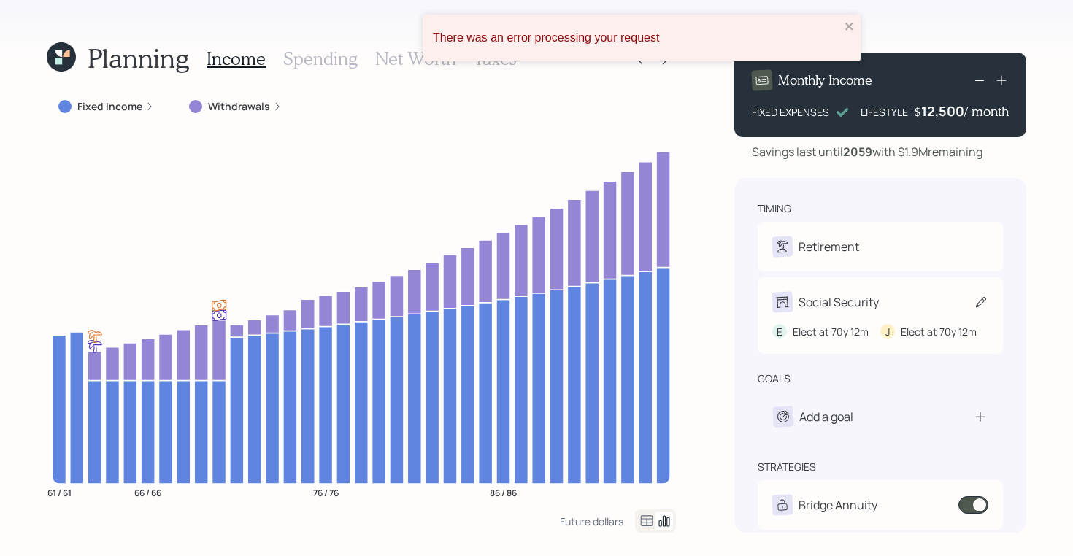
click at [810, 309] on div "Social Security" at bounding box center [839, 303] width 80 height 18
select select "12"
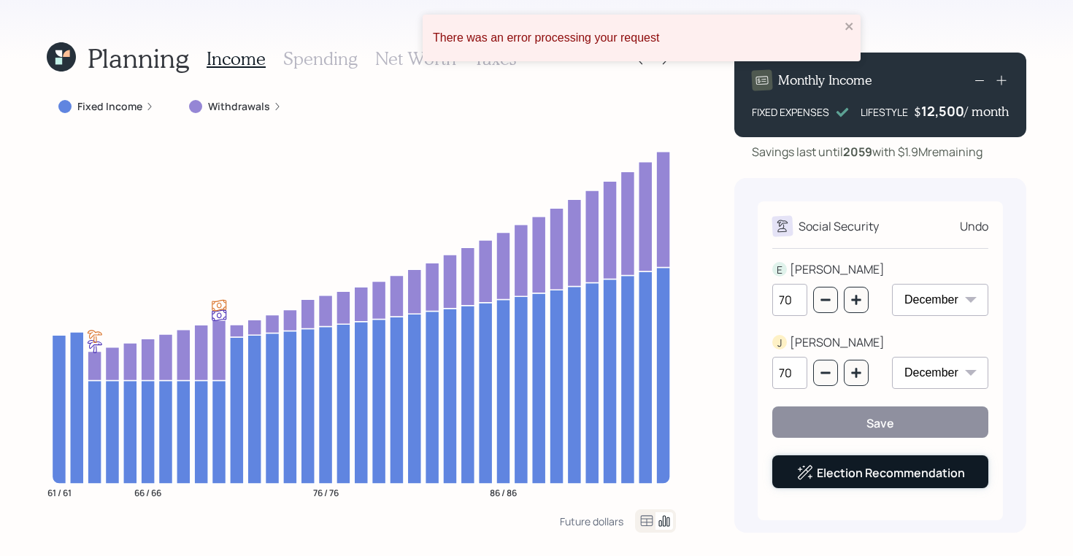
click at [818, 476] on link "Election Recommendation" at bounding box center [891, 473] width 148 height 16
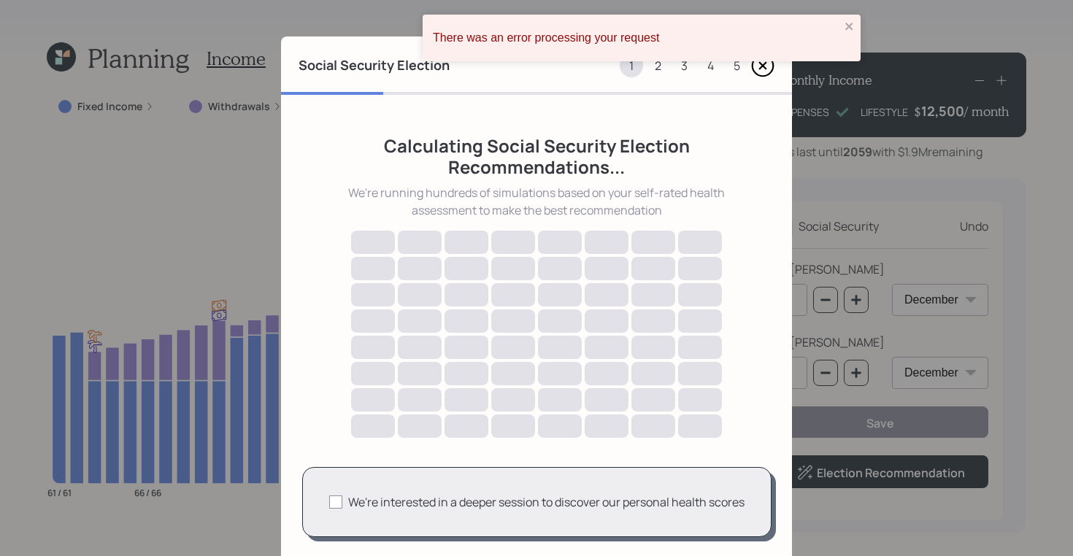
scroll to position [102, 0]
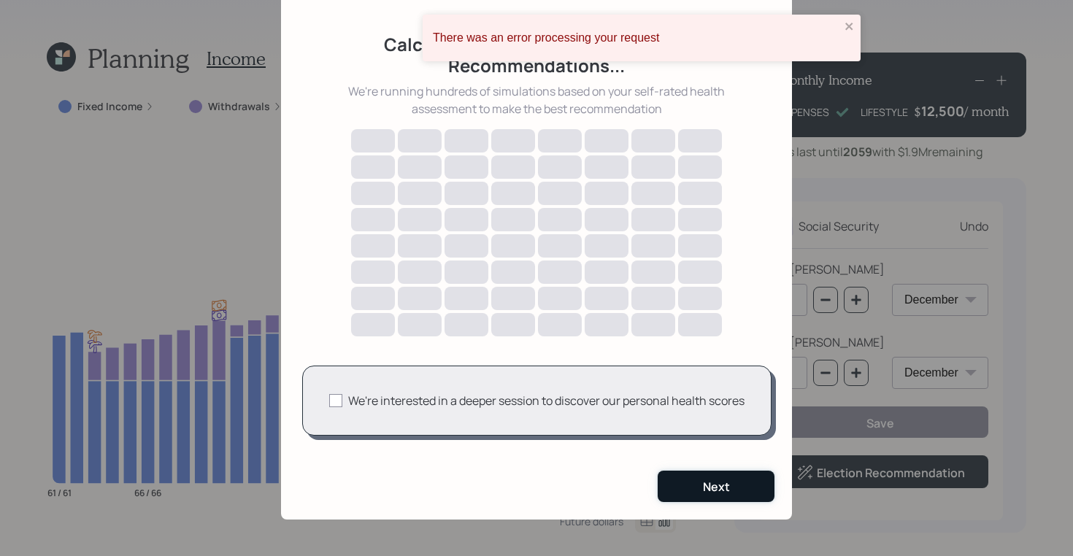
click at [709, 497] on button "Next" at bounding box center [716, 486] width 117 height 31
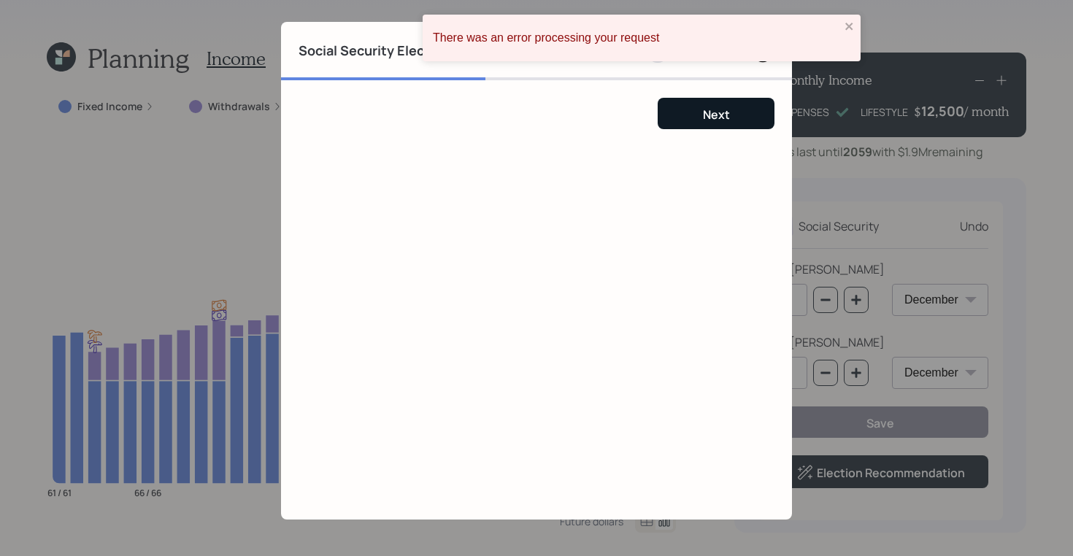
scroll to position [0, 0]
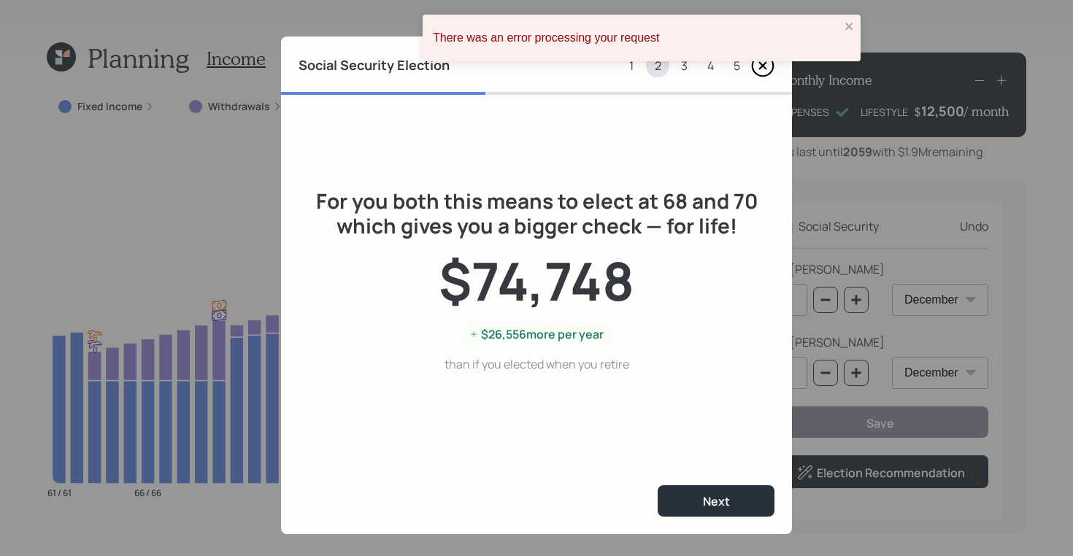
click at [683, 67] on div "3" at bounding box center [683, 65] width 23 height 23
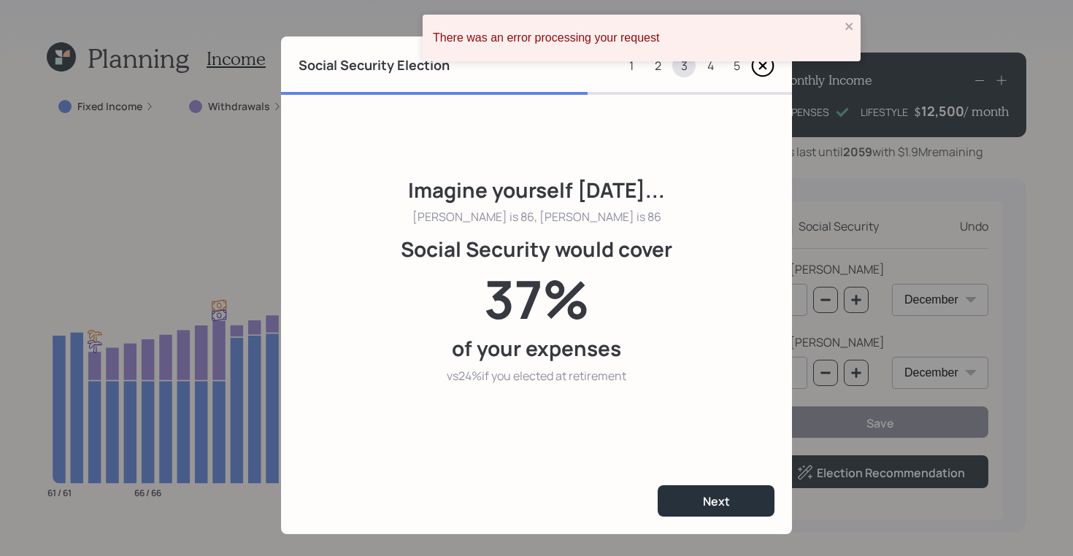
click at [710, 66] on div "4" at bounding box center [710, 65] width 23 height 23
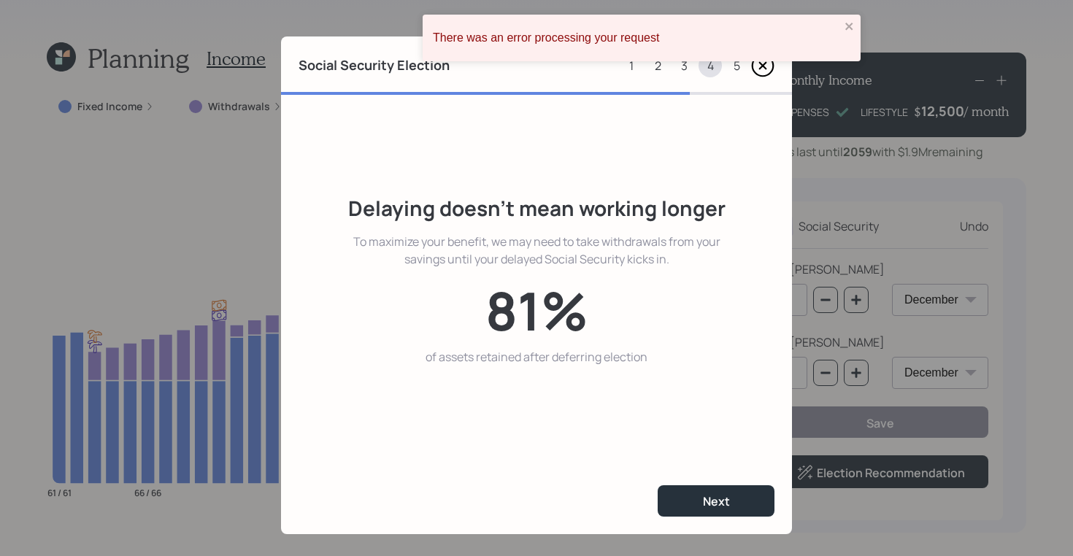
click at [688, 66] on div "3" at bounding box center [683, 65] width 23 height 23
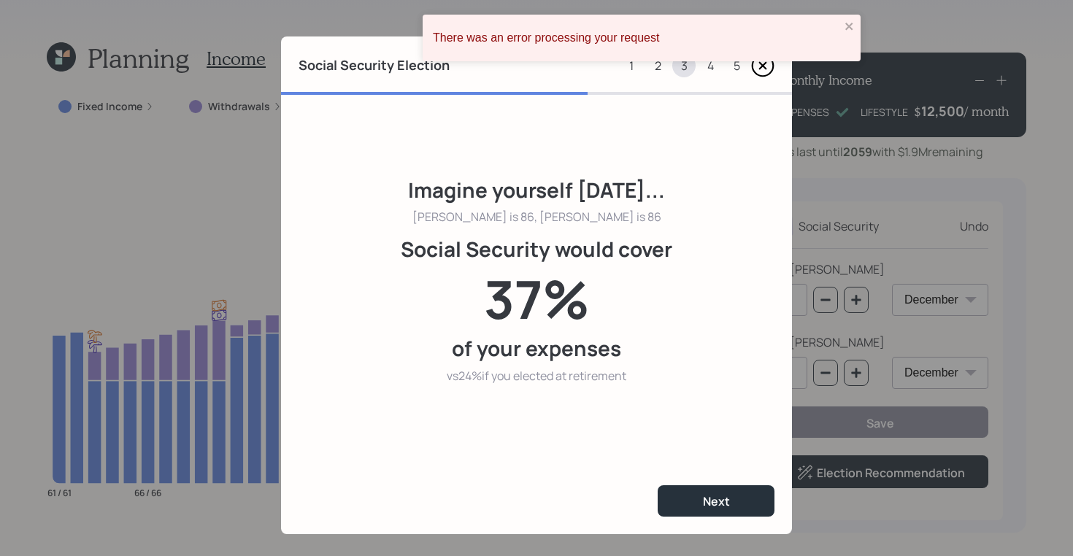
click at [659, 65] on div "2" at bounding box center [657, 65] width 23 height 23
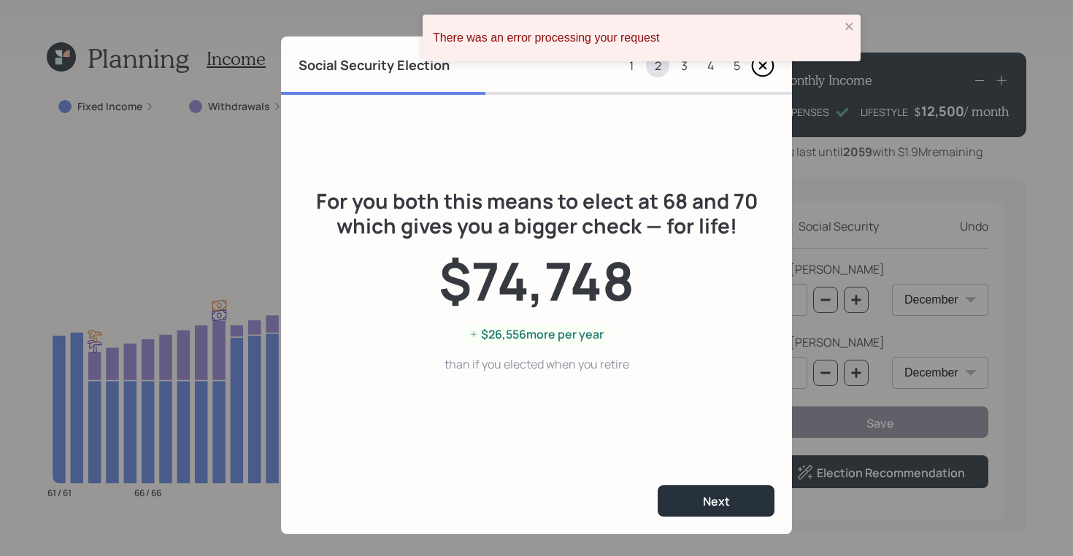
click at [702, 66] on div "4" at bounding box center [710, 65] width 23 height 23
